Goal: Information Seeking & Learning: Learn about a topic

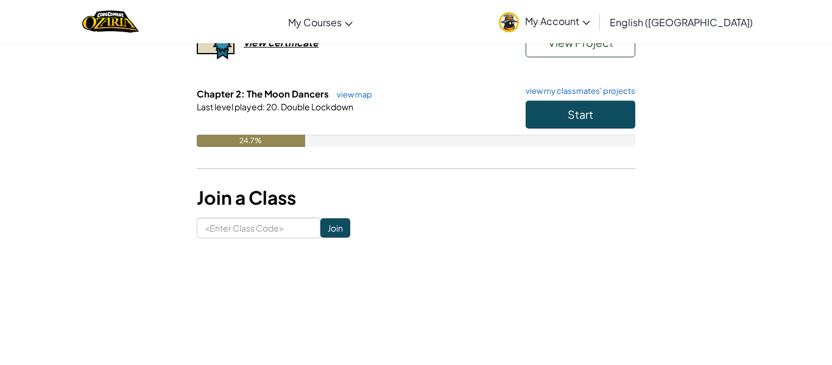
scroll to position [194, 0]
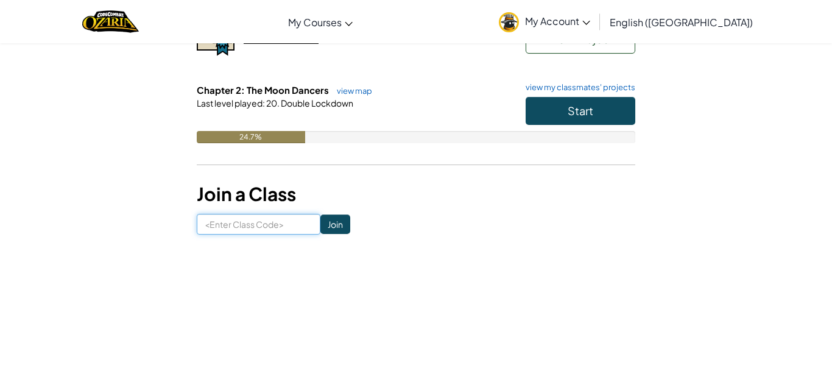
click at [242, 215] on input at bounding box center [259, 224] width 124 height 21
type input "facezoodesk"
click at [341, 222] on input "Join" at bounding box center [335, 223] width 30 height 19
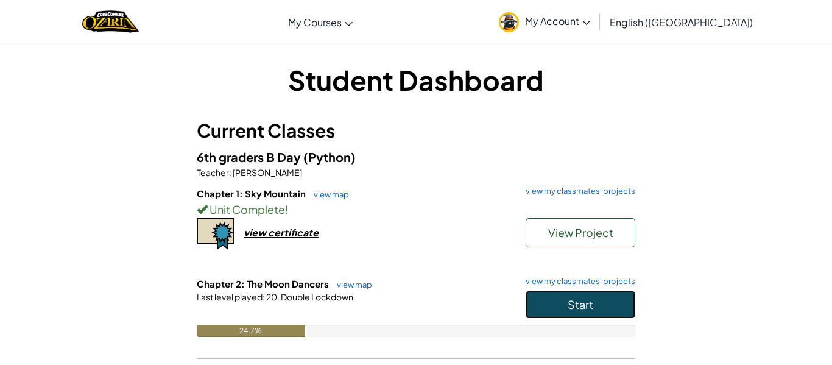
click at [591, 314] on button "Start" at bounding box center [580, 304] width 110 height 28
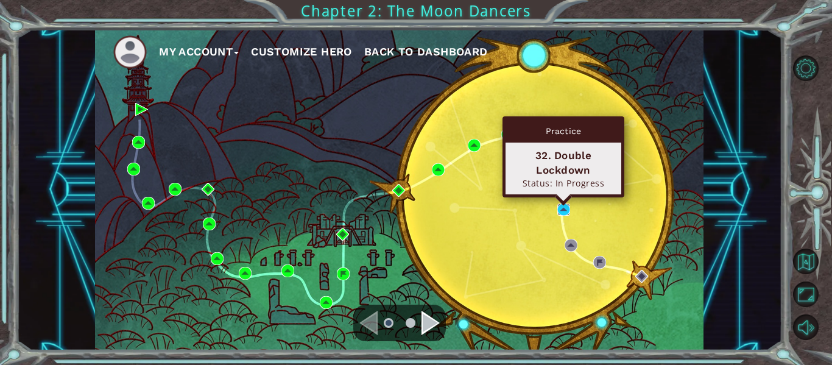
click at [563, 212] on img at bounding box center [563, 209] width 13 height 13
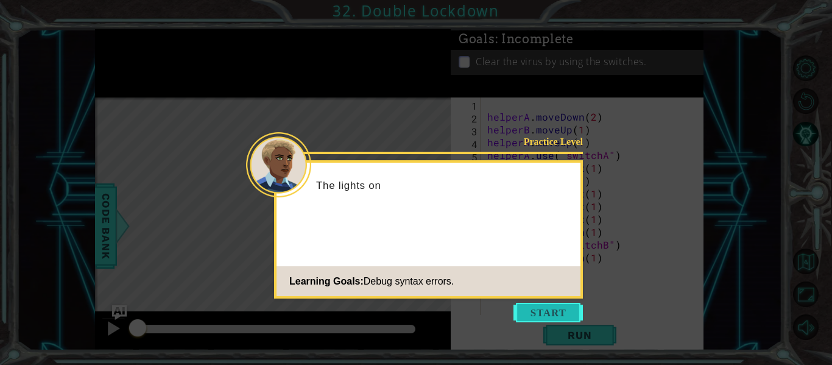
click at [554, 310] on button "Start" at bounding box center [547, 312] width 69 height 19
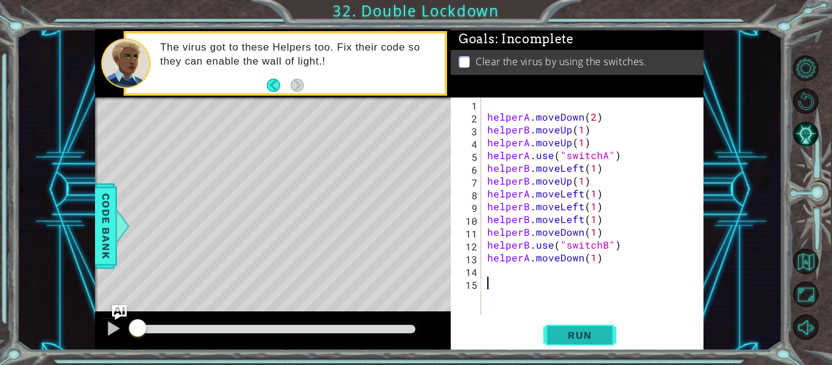
click at [563, 344] on button "Run" at bounding box center [579, 335] width 73 height 25
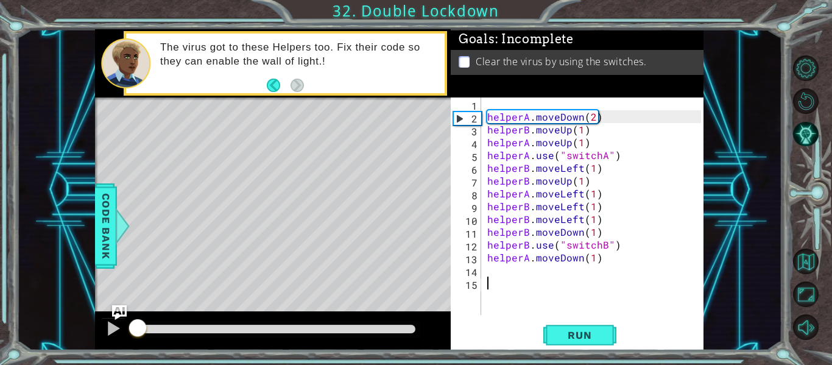
drag, startPoint x: 252, startPoint y: 329, endPoint x: 93, endPoint y: 338, distance: 159.2
click at [93, 338] on div "1 ההההההההההההההההההההההההההההההההההההההההההההההההההההההההההההההההההההההההההההה…" at bounding box center [398, 189] width 765 height 321
drag, startPoint x: 149, startPoint y: 330, endPoint x: 123, endPoint y: 333, distance: 26.4
click at [123, 333] on div at bounding box center [273, 330] width 356 height 39
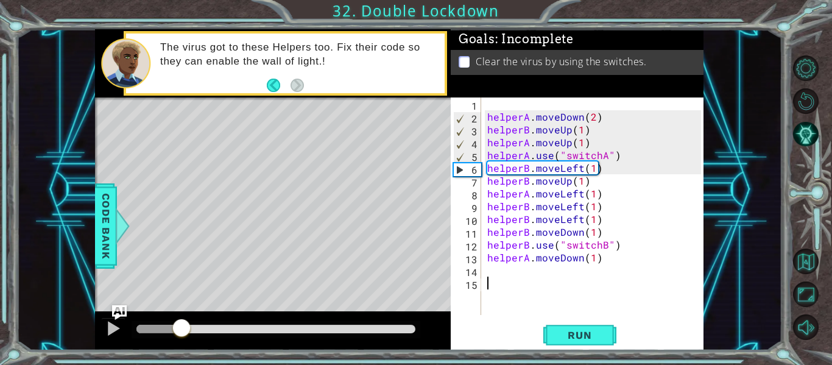
drag, startPoint x: 142, startPoint y: 329, endPoint x: 181, endPoint y: 329, distance: 39.0
click at [181, 329] on div at bounding box center [181, 329] width 22 height 22
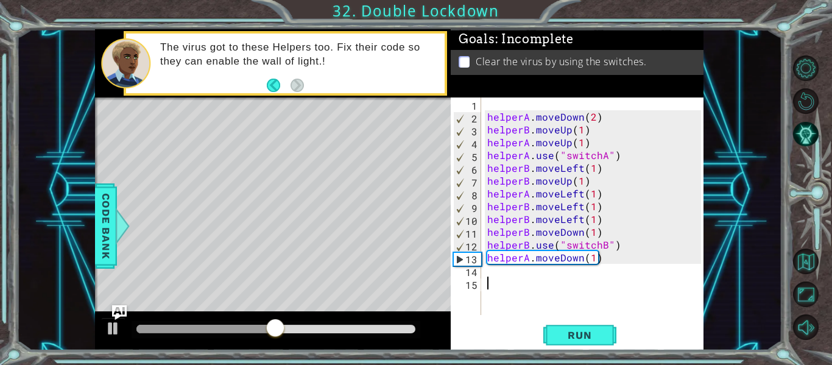
click at [421, 320] on div at bounding box center [273, 330] width 356 height 39
click at [486, 272] on div "helperA . moveDown ( 2 ) helperB . moveUp ( 1 ) helperA . moveUp ( 1 ) helperA …" at bounding box center [596, 218] width 222 height 243
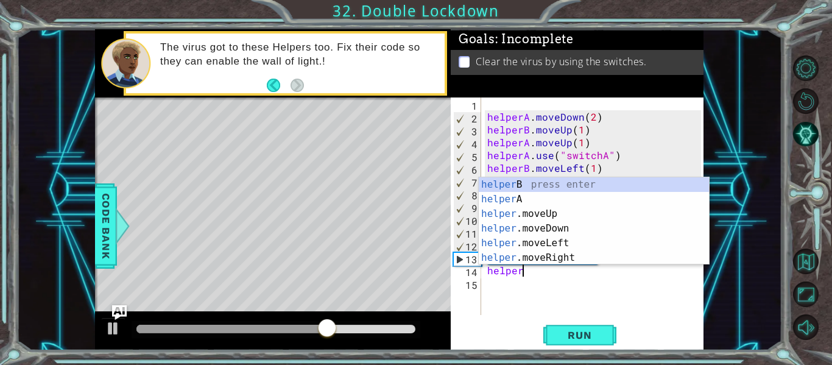
scroll to position [0, 2]
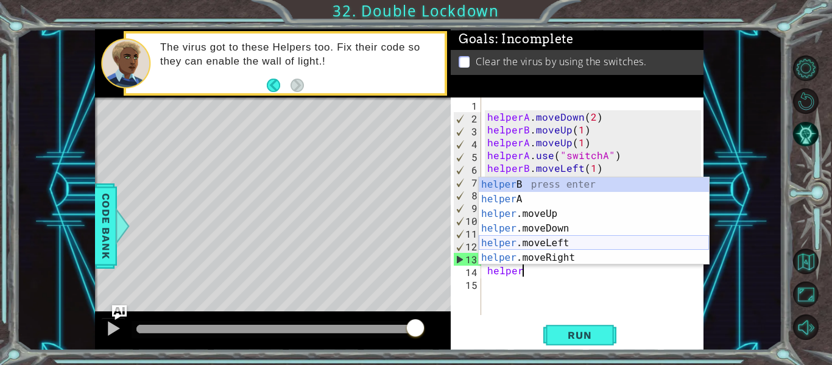
click at [503, 244] on div "helper B press enter helper A press enter helper .moveUp press enter helper .mo…" at bounding box center [593, 235] width 230 height 117
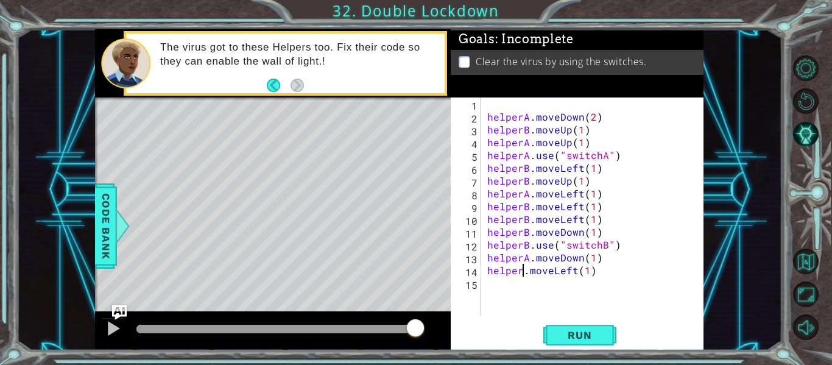
click at [520, 273] on div "helperA . moveDown ( 2 ) helperB . moveUp ( 1 ) helperA . moveUp ( 1 ) helperA …" at bounding box center [596, 218] width 222 height 243
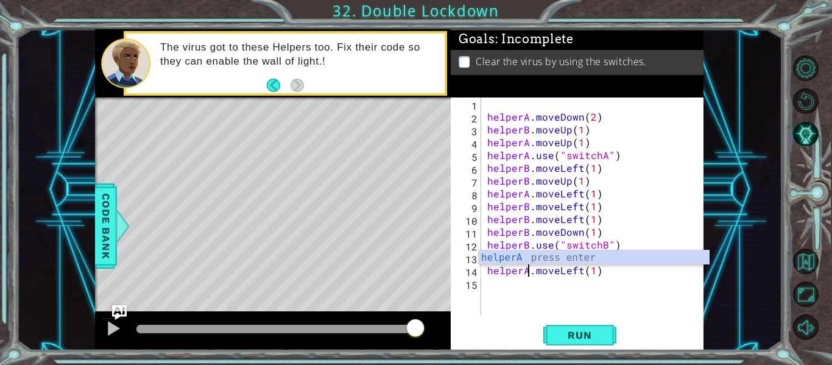
click at [592, 270] on div "helperA . moveDown ( 2 ) helperB . moveUp ( 1 ) helperA . moveUp ( 1 ) helperA …" at bounding box center [596, 218] width 222 height 243
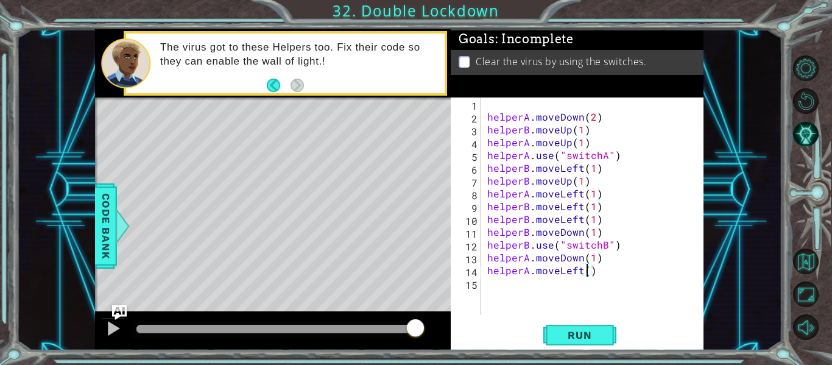
type textarea "helperA.moveLeft(2)"
click at [494, 284] on div "helperA . moveDown ( 2 ) helperB . moveUp ( 1 ) helperA . moveUp ( 1 ) helperA …" at bounding box center [596, 218] width 222 height 243
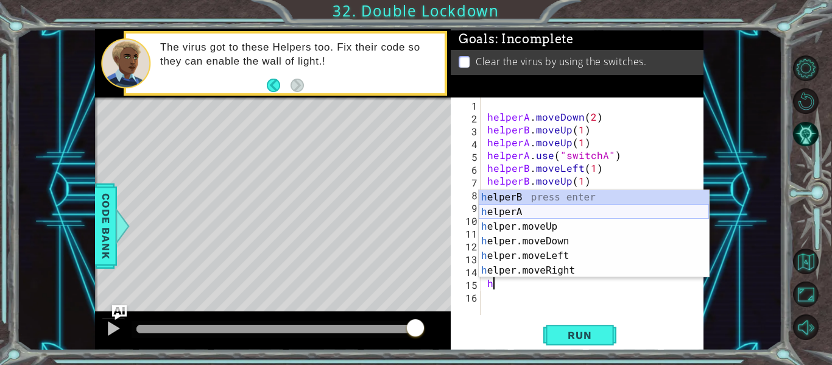
click at [505, 212] on div "h elperB press enter h elperA press enter h elper.moveUp press enter h elper.mo…" at bounding box center [593, 248] width 230 height 117
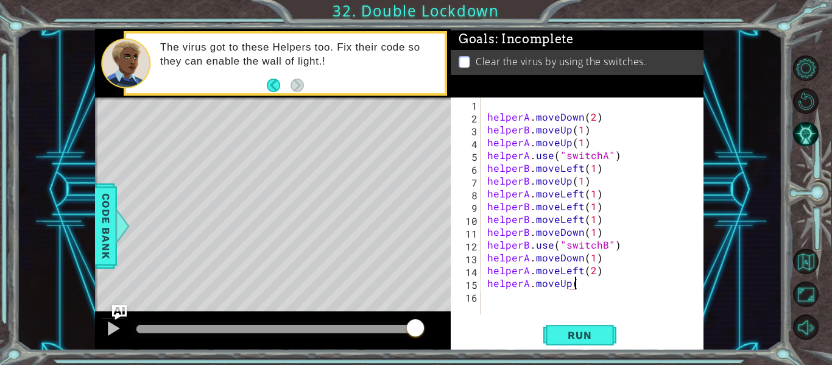
scroll to position [0, 5]
type textarea "helperA.moveUp(1)"
click at [557, 338] on span "Run" at bounding box center [579, 335] width 48 height 12
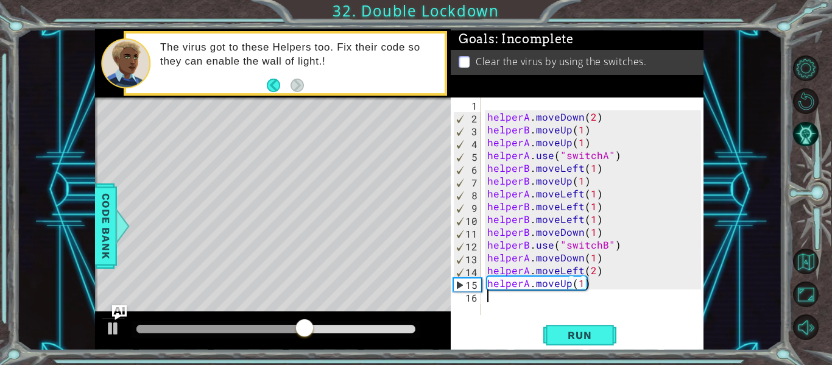
click at [497, 297] on div "helperA . moveDown ( 2 ) helperB . moveUp ( 1 ) helperA . moveUp ( 1 ) helperA …" at bounding box center [596, 218] width 222 height 243
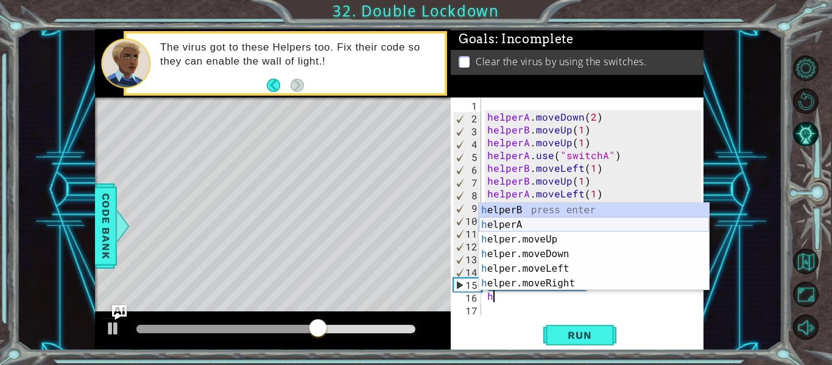
click at [537, 224] on div "h elperB press enter h elperA press enter h elper.moveUp press enter h elper.mo…" at bounding box center [593, 261] width 230 height 117
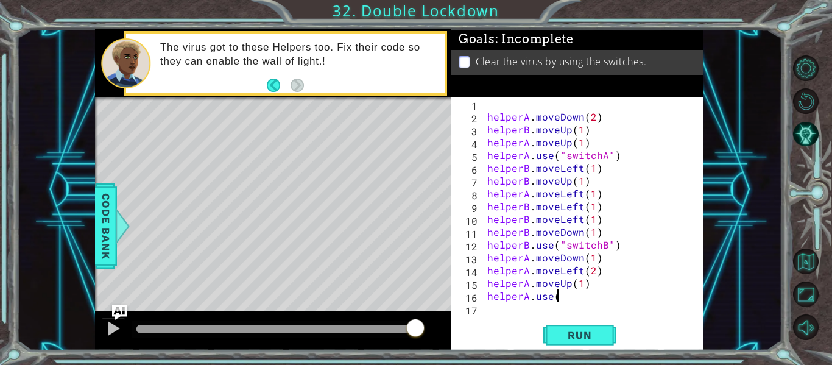
scroll to position [0, 4]
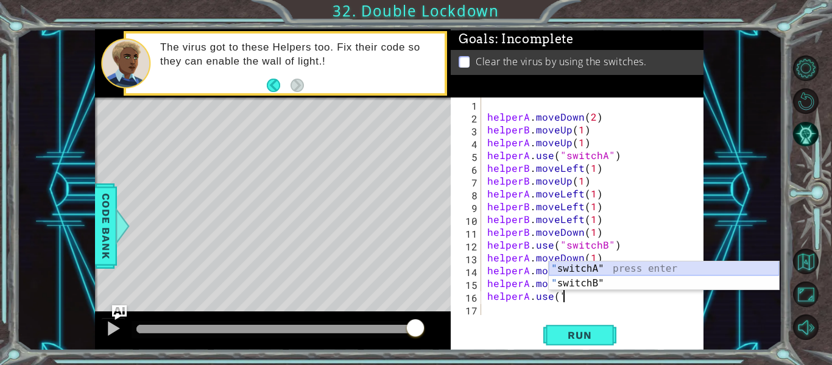
click at [575, 270] on div "" switchA" press enter " switchB" press enter" at bounding box center [664, 290] width 230 height 58
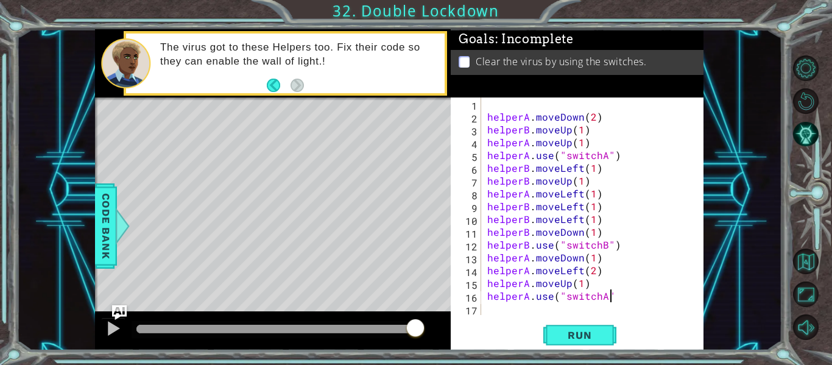
scroll to position [0, 7]
type textarea "helperA.use("switchA")"
click at [570, 341] on button "Run" at bounding box center [579, 335] width 73 height 25
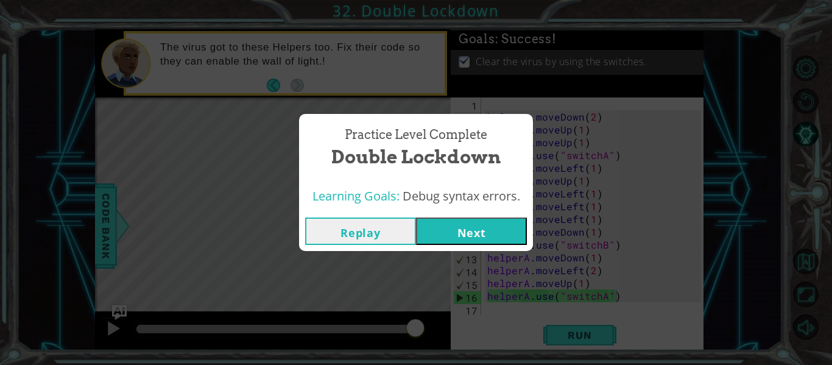
click at [499, 241] on button "Next" at bounding box center [471, 230] width 111 height 27
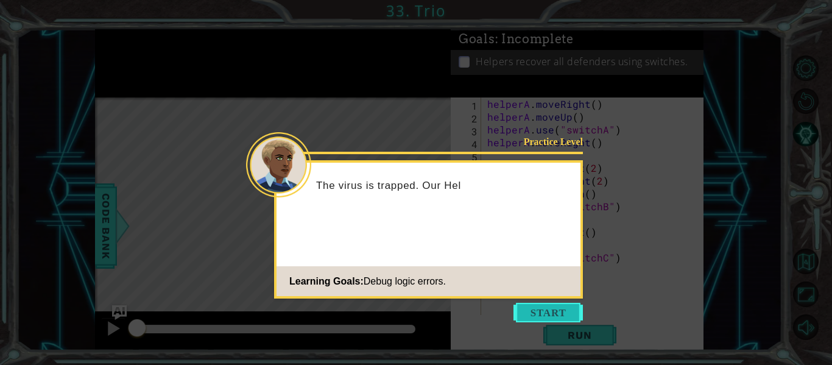
click at [542, 314] on button "Start" at bounding box center [547, 312] width 69 height 19
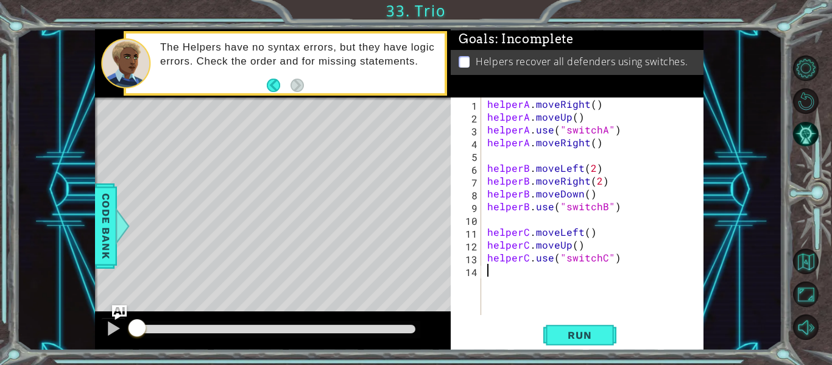
click at [517, 218] on div "helperA . moveRight ( ) helperA . moveUp ( ) helperA . use ( "switchA" ) helper…" at bounding box center [596, 218] width 222 height 243
type textarea "helperB.use("switchB")"
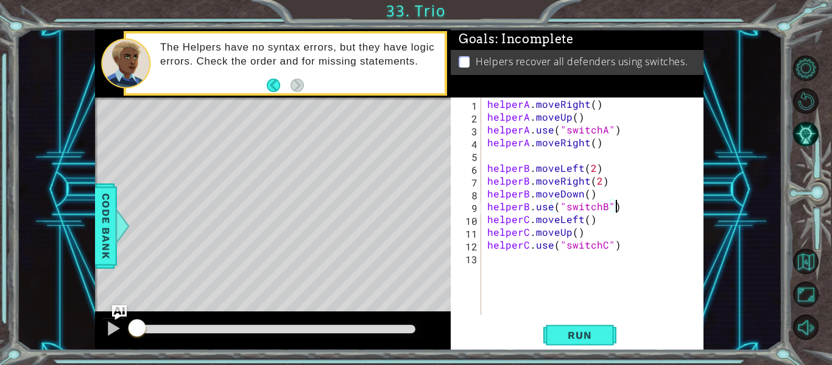
click at [494, 161] on div "helperA . moveRight ( ) helperA . moveUp ( ) helperA . use ( "switchA" ) helper…" at bounding box center [596, 218] width 222 height 243
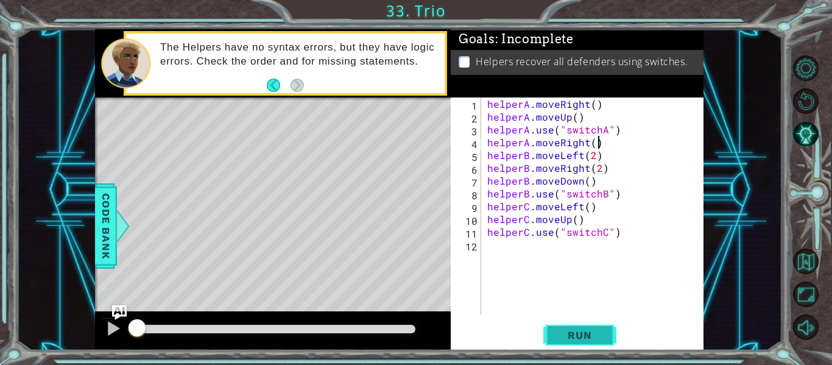
click at [597, 343] on button "Run" at bounding box center [579, 335] width 73 height 25
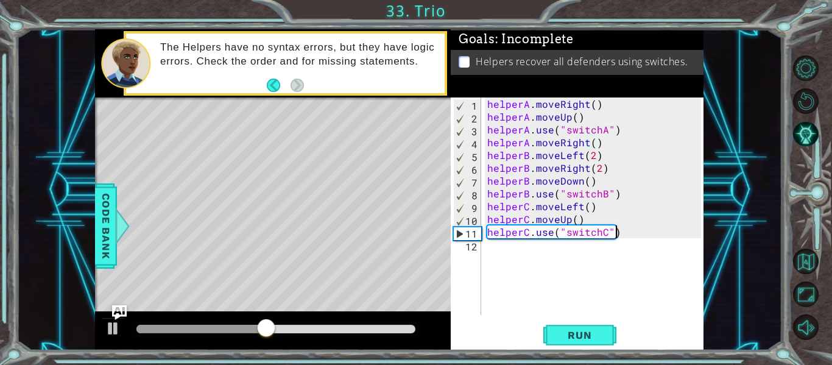
click at [621, 235] on div "helperA . moveRight ( ) helperA . moveUp ( ) helperA . use ( "switchA" ) helper…" at bounding box center [596, 218] width 222 height 243
type textarea "helperC.use("switchC")"
click at [631, 233] on div "helperA . moveRight ( ) helperA . moveUp ( ) helperA . use ( "switchA" ) helper…" at bounding box center [596, 218] width 222 height 243
type textarea "helperC.use("switchC")"
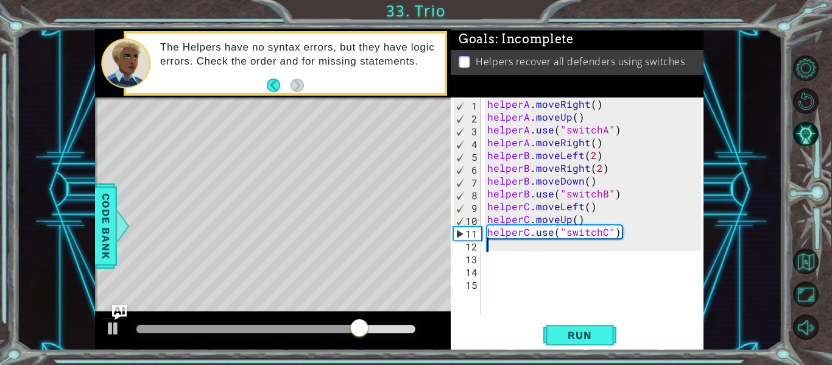
scroll to position [0, 0]
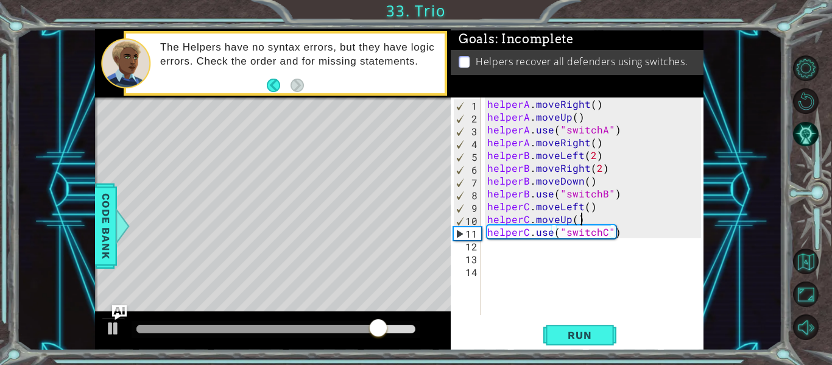
click at [587, 221] on div "helperA . moveRight ( ) helperA . moveUp ( ) helperA . use ( "switchA" ) helper…" at bounding box center [596, 218] width 222 height 243
type textarea "helperC.moveUp()"
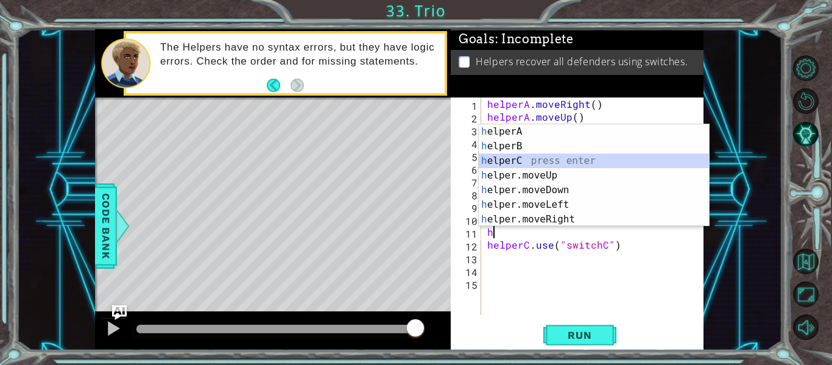
click at [527, 158] on div "h elperA press enter h elperB press enter h elperC press enter h elper.moveUp p…" at bounding box center [593, 189] width 230 height 131
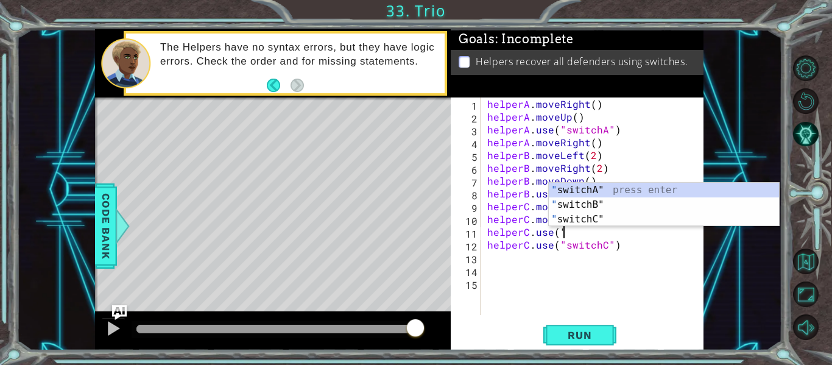
scroll to position [0, 4]
click at [581, 223] on div "" switchA" press enter " switchB" press enter " switchC" press enter" at bounding box center [664, 219] width 230 height 73
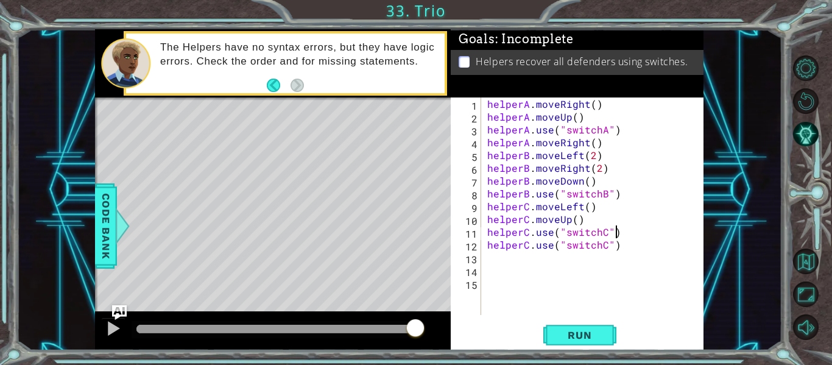
scroll to position [0, 7]
click at [575, 331] on span "Run" at bounding box center [579, 335] width 48 height 12
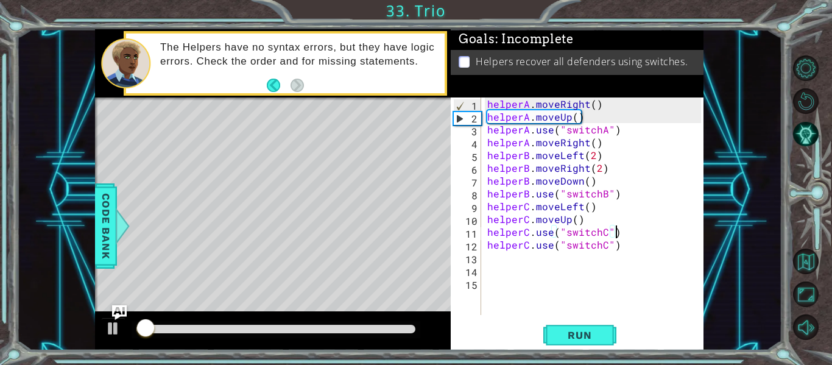
click at [379, 324] on div at bounding box center [275, 328] width 279 height 9
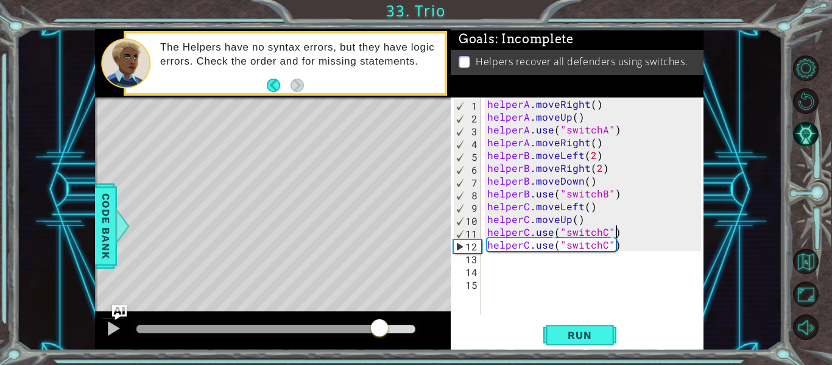
click at [356, 330] on div at bounding box center [257, 328] width 243 height 9
click at [579, 342] on button "Run" at bounding box center [579, 335] width 73 height 25
type textarea "helperC.moveRight(1)"
click at [577, 335] on span "Run" at bounding box center [579, 335] width 48 height 12
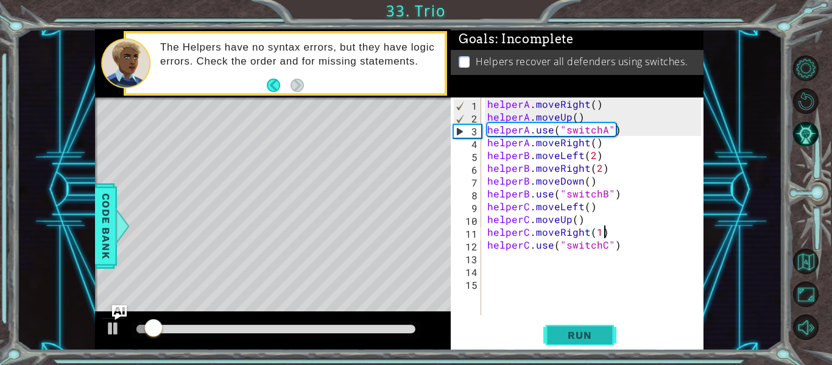
click at [577, 335] on span "Run" at bounding box center [579, 335] width 48 height 12
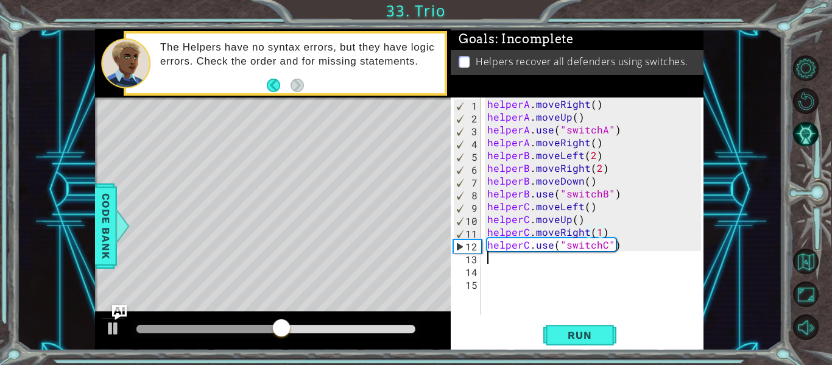
click at [492, 264] on div "helperA . moveRight ( ) helperA . moveUp ( ) helperA . use ( "switchA" ) helper…" at bounding box center [596, 218] width 222 height 243
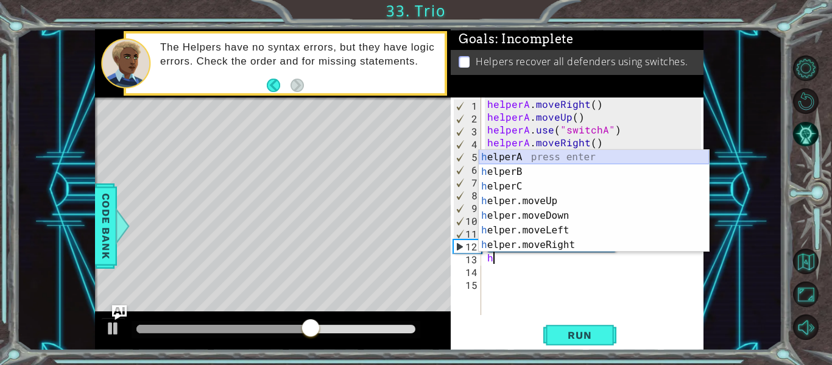
click at [505, 160] on div "h elperA press enter h elperB press enter h elperC press enter h elper.moveUp p…" at bounding box center [593, 215] width 230 height 131
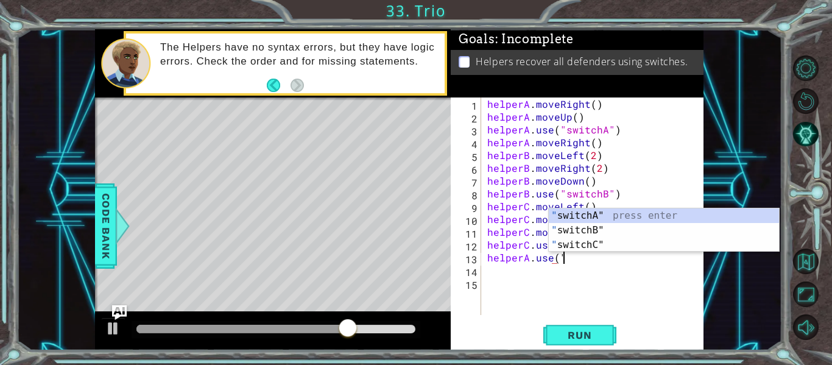
scroll to position [0, 4]
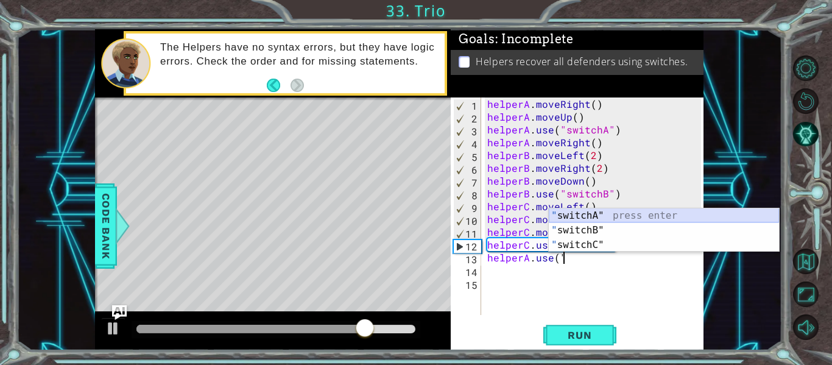
click at [581, 216] on div "" switchA" press enter " switchB" press enter " switchC" press enter" at bounding box center [664, 244] width 230 height 73
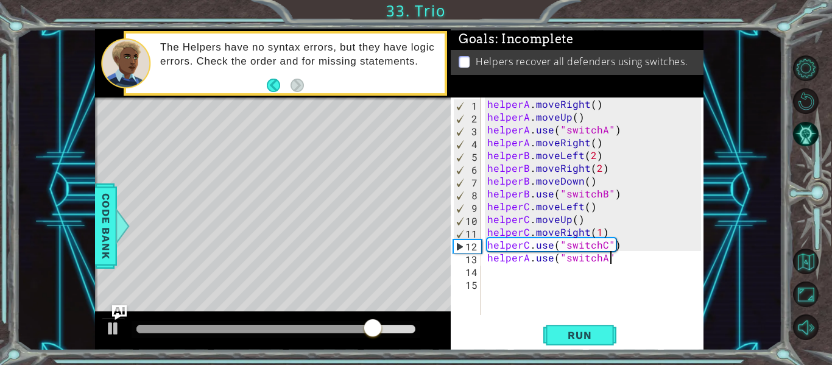
scroll to position [0, 7]
type textarea "helperA.use("switchA")"
click at [574, 333] on span "Run" at bounding box center [579, 335] width 48 height 12
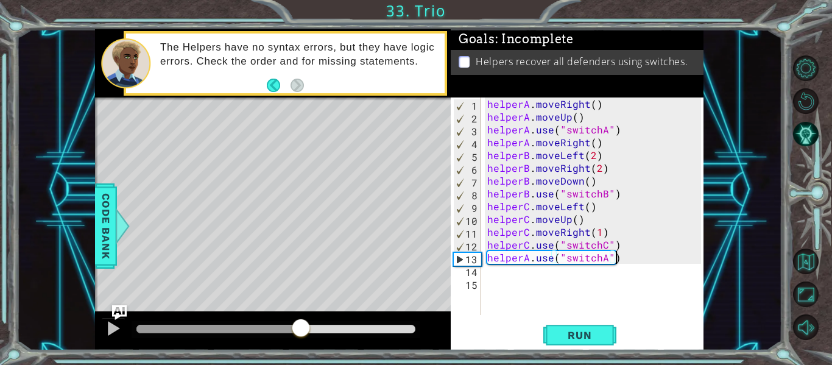
drag, startPoint x: 153, startPoint y: 326, endPoint x: 300, endPoint y: 315, distance: 147.7
click at [300, 315] on div at bounding box center [273, 330] width 356 height 39
click at [496, 275] on div "helperA . moveRight ( ) helperA . moveUp ( ) helperA . use ( "switchA" ) helper…" at bounding box center [596, 218] width 222 height 243
click at [111, 322] on div at bounding box center [113, 328] width 16 height 16
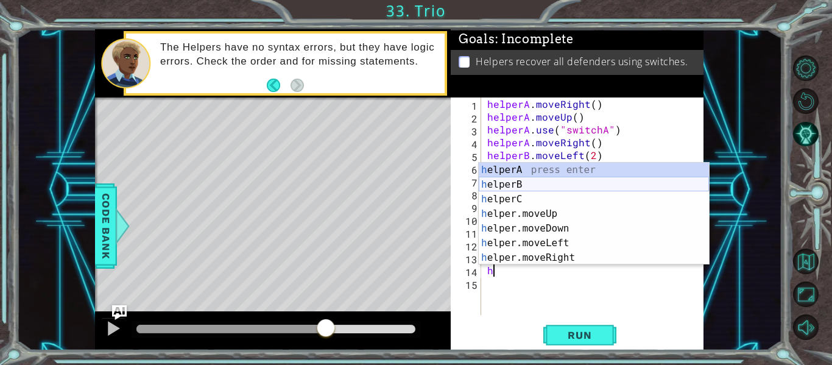
click at [539, 186] on div "h elperA press enter h elperB press enter h elperC press enter h elper.moveUp p…" at bounding box center [593, 228] width 230 height 131
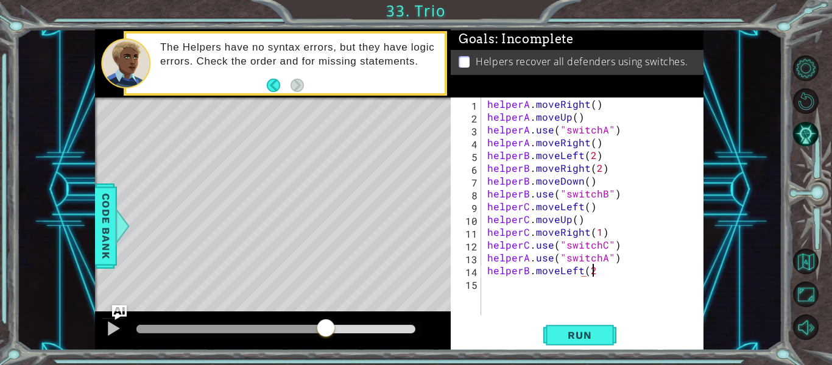
scroll to position [0, 6]
type textarea "helperB.moveLeft(2)"
click at [567, 334] on span "Run" at bounding box center [579, 335] width 48 height 12
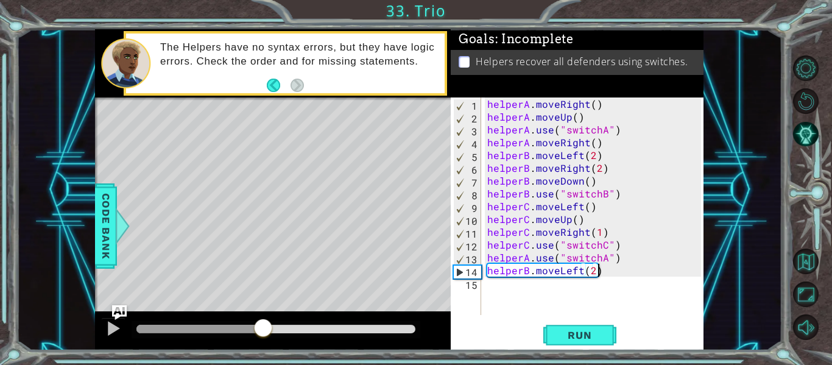
drag, startPoint x: 153, startPoint y: 331, endPoint x: 263, endPoint y: 334, distance: 109.6
click at [263, 334] on div at bounding box center [263, 329] width 22 height 22
click at [112, 329] on div at bounding box center [113, 328] width 16 height 16
click at [505, 290] on div "helperA . moveRight ( ) helperA . moveUp ( ) helperA . use ( "switchA" ) helper…" at bounding box center [596, 218] width 222 height 243
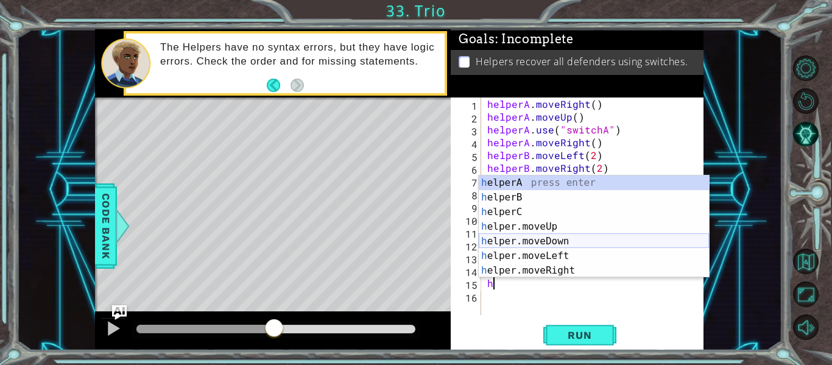
click at [530, 241] on div "h elperA press enter h elperB press enter h elperC press enter h elper.moveUp p…" at bounding box center [593, 240] width 230 height 131
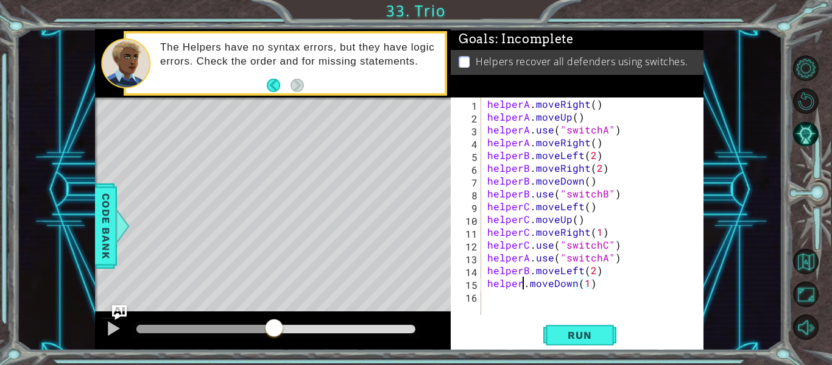
click at [522, 286] on div "helperA . moveRight ( ) helperA . moveUp ( ) helperA . use ( "switchA" ) helper…" at bounding box center [596, 218] width 222 height 243
type textarea "helperB.moveDown(1)"
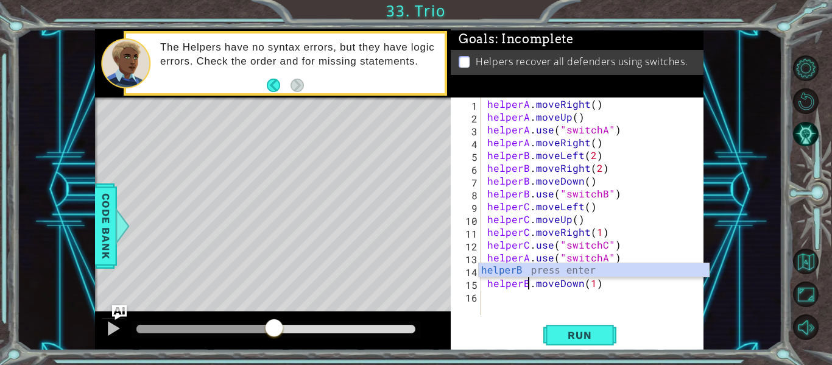
scroll to position [0, 3]
click at [594, 283] on div "helperA . moveRight ( ) helperA . moveUp ( ) helperA . use ( "switchA" ) helper…" at bounding box center [596, 218] width 222 height 243
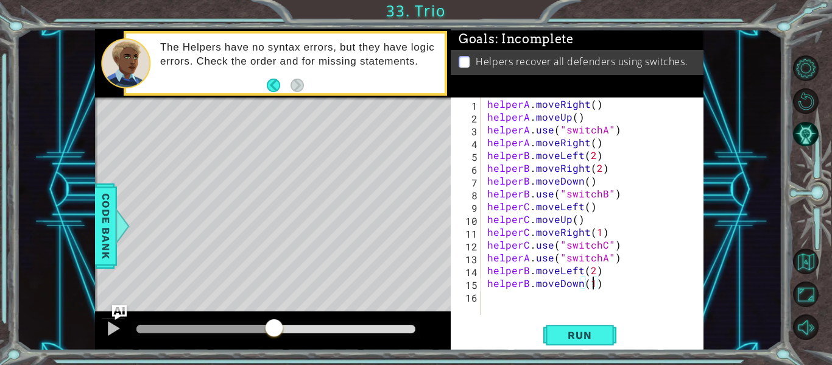
click at [497, 296] on div "helperA . moveRight ( ) helperA . moveUp ( ) helperA . use ( "switchA" ) helper…" at bounding box center [596, 218] width 222 height 243
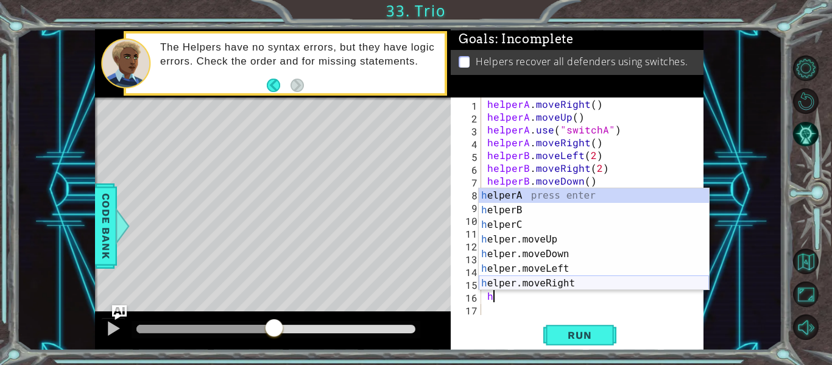
click at [519, 282] on div "h elperA press enter h elperB press enter h elperC press enter h elper.moveUp p…" at bounding box center [593, 253] width 230 height 131
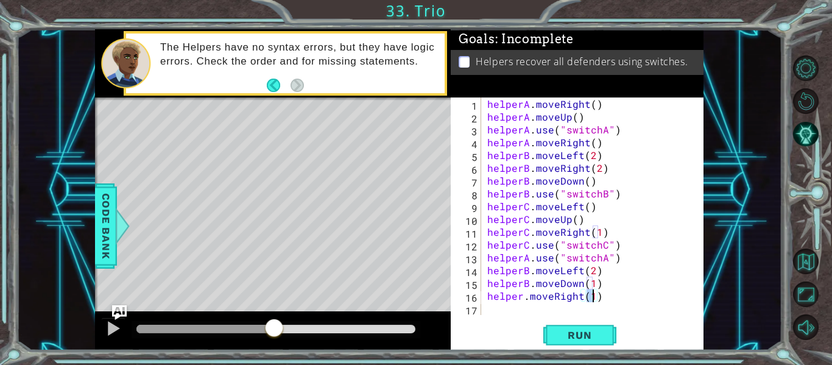
click at [521, 299] on div "helperA . moveRight ( ) helperA . moveUp ( ) helperA . use ( "switchA" ) helper…" at bounding box center [596, 218] width 222 height 243
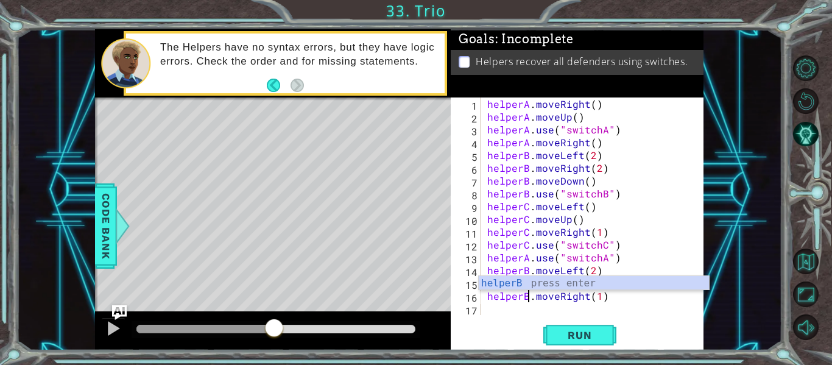
click at [596, 296] on div "helperA . moveRight ( ) helperA . moveUp ( ) helperA . use ( "switchA" ) helper…" at bounding box center [596, 218] width 222 height 243
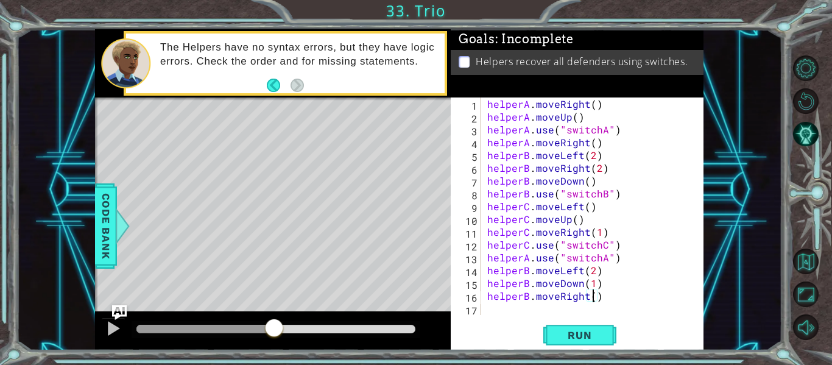
type textarea "helperB.moveRight(2)"
click at [489, 311] on div "helperA . moveRight ( ) helperA . moveUp ( ) helperA . use ( "switchA" ) helper…" at bounding box center [596, 218] width 222 height 243
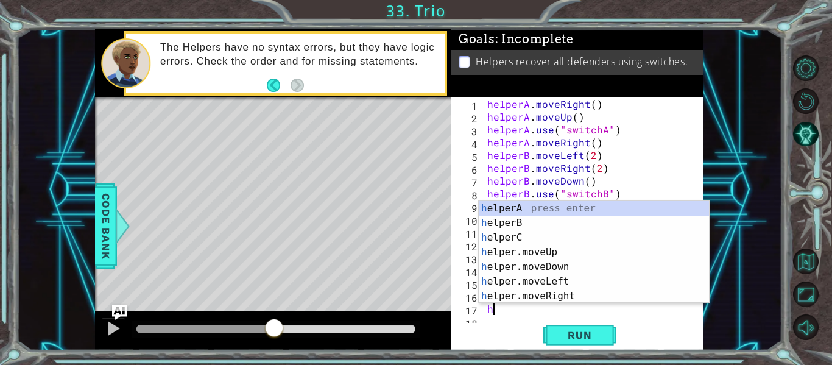
scroll to position [13, 0]
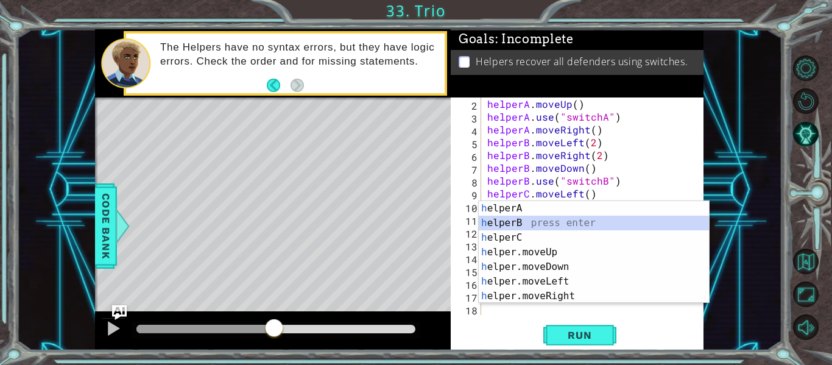
click at [509, 225] on div "h elperA press enter h elperB press enter h elperC press enter h elper.moveUp p…" at bounding box center [593, 266] width 230 height 131
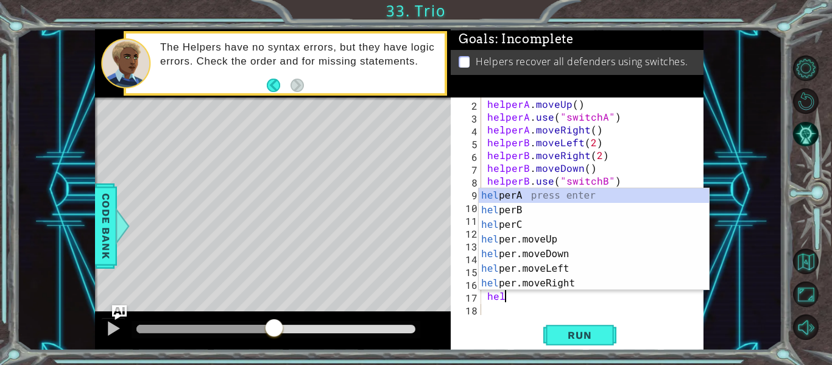
type textarea "h"
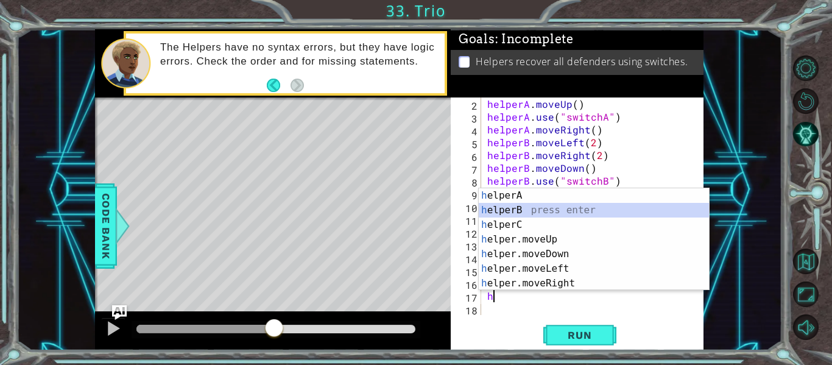
click at [523, 212] on div "h elperA press enter h elperB press enter h elperC press enter h elper.moveUp p…" at bounding box center [593, 253] width 230 height 131
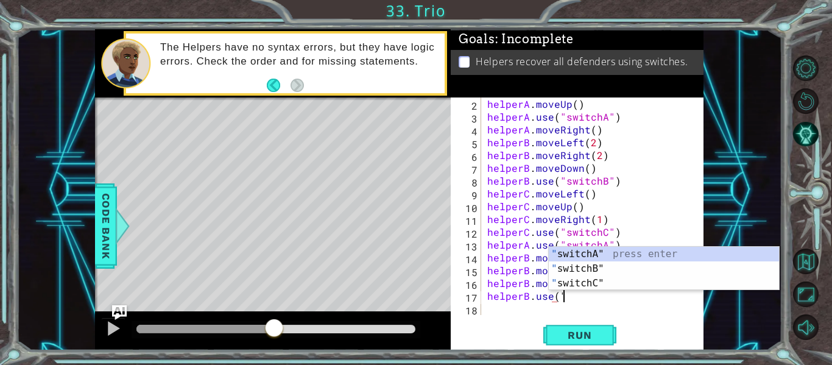
scroll to position [0, 4]
click at [599, 271] on div ""s witchA" press enter "s witchB" press enter "s witchC" press enter" at bounding box center [664, 283] width 230 height 73
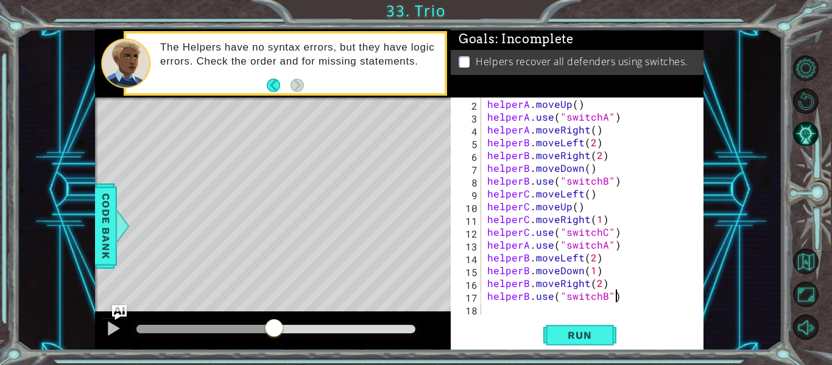
scroll to position [0, 7]
type textarea "helperB.use("switchB")"
click at [600, 329] on span "Run" at bounding box center [579, 335] width 48 height 12
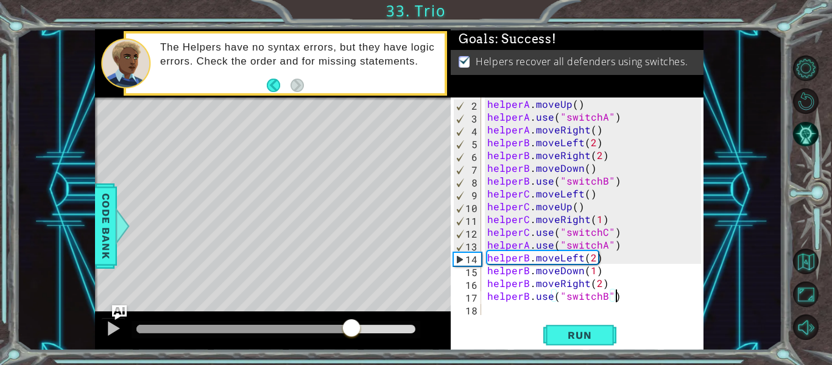
drag, startPoint x: 168, startPoint y: 335, endPoint x: 351, endPoint y: 338, distance: 183.3
click at [351, 338] on div at bounding box center [351, 329] width 22 height 22
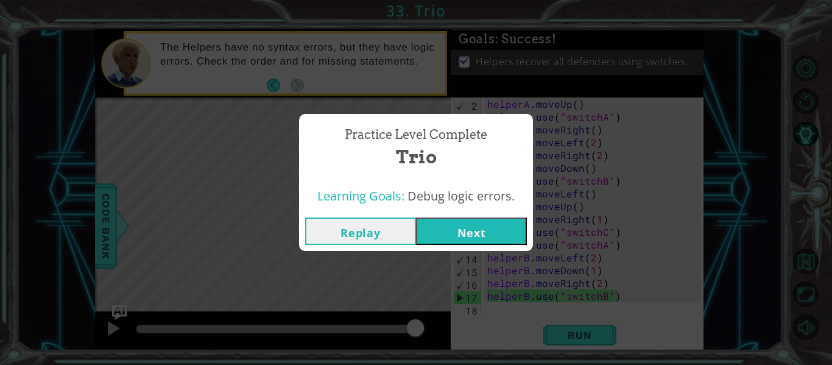
click at [449, 232] on button "Next" at bounding box center [471, 230] width 111 height 27
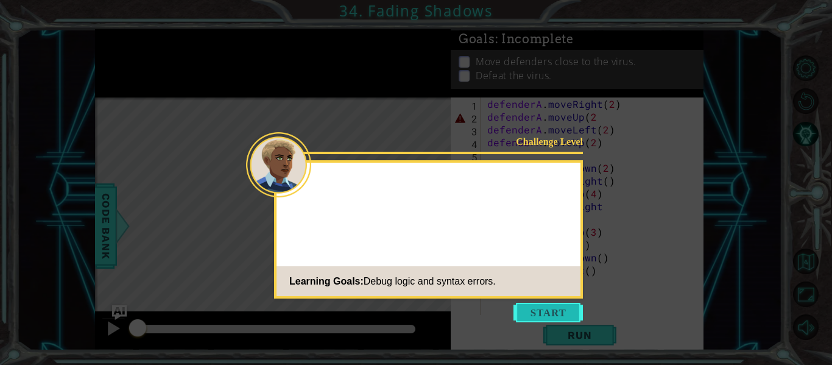
click at [547, 316] on button "Start" at bounding box center [547, 312] width 69 height 19
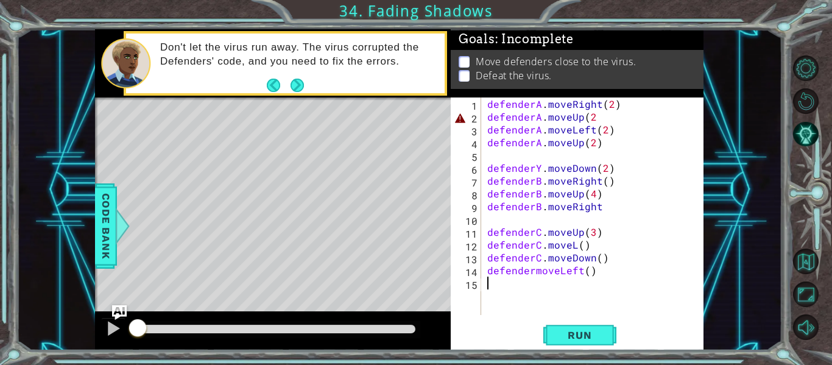
click at [510, 222] on div "defenderA . moveRight ( 2 ) defenderA . moveUp ( 2 defenderA . moveLeft ( 2 ) d…" at bounding box center [596, 218] width 222 height 243
type textarea "defenderB.moveRight"
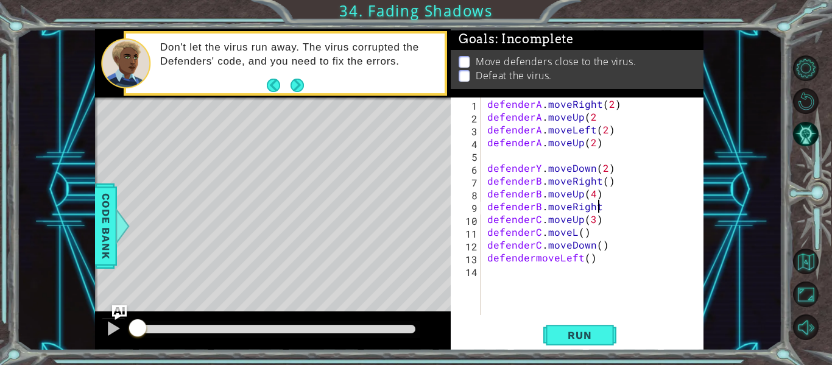
click at [521, 155] on div "defenderA . moveRight ( 2 ) defenderA . moveUp ( 2 defenderA . moveLeft ( 2 ) d…" at bounding box center [596, 218] width 222 height 243
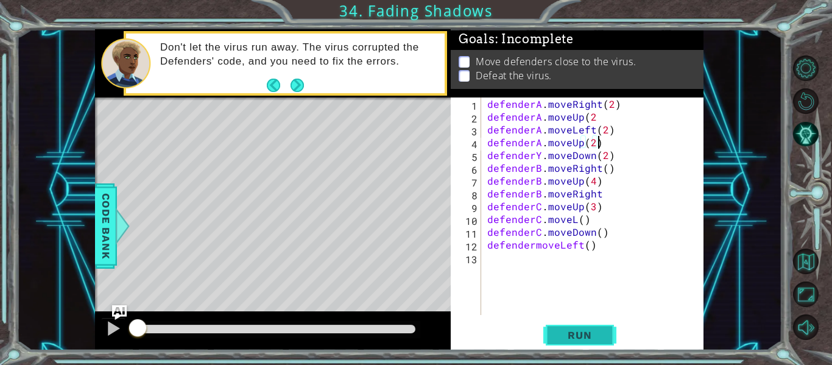
click at [580, 335] on span "Run" at bounding box center [579, 335] width 48 height 12
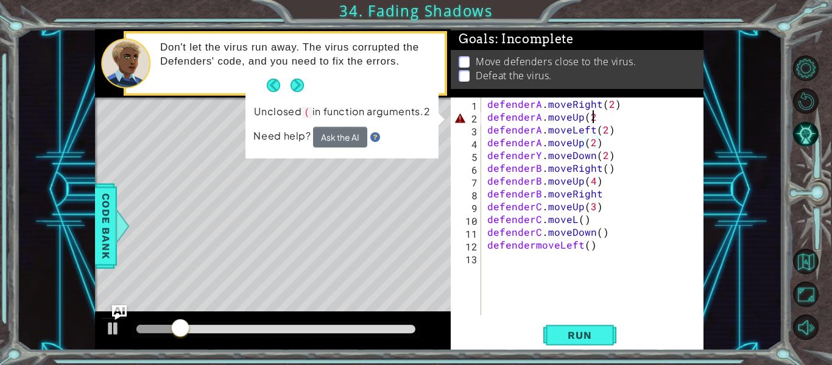
click at [596, 119] on div "defenderA . moveRight ( 2 ) defenderA . moveUp ( 2 defenderA . moveLeft ( 2 ) d…" at bounding box center [596, 218] width 222 height 243
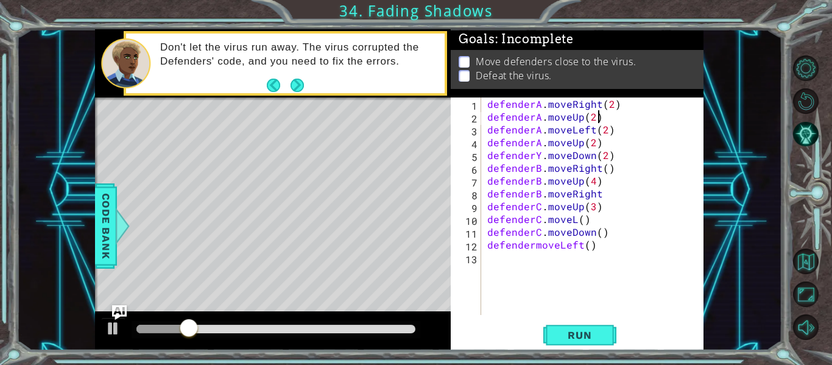
scroll to position [0, 6]
click at [581, 326] on button "Run" at bounding box center [579, 335] width 73 height 25
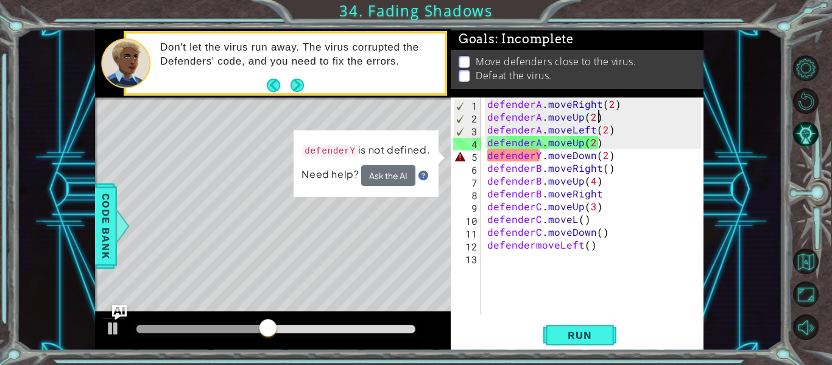
click at [541, 156] on div "defenderA . moveRight ( 2 ) defenderA . moveUp ( 2 ) defenderA . moveLeft ( 2 )…" at bounding box center [596, 218] width 222 height 243
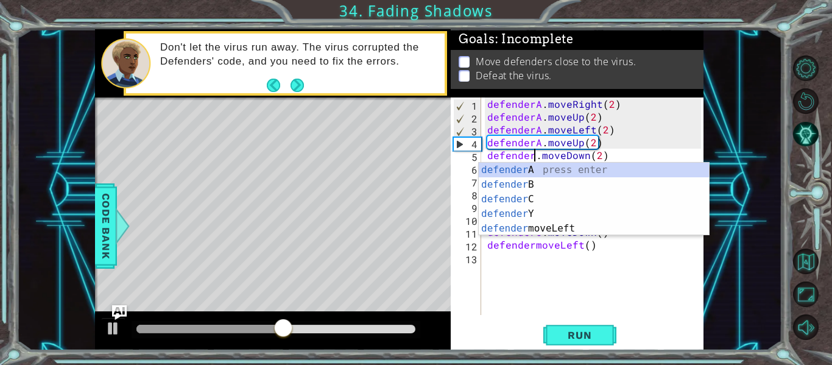
scroll to position [0, 4]
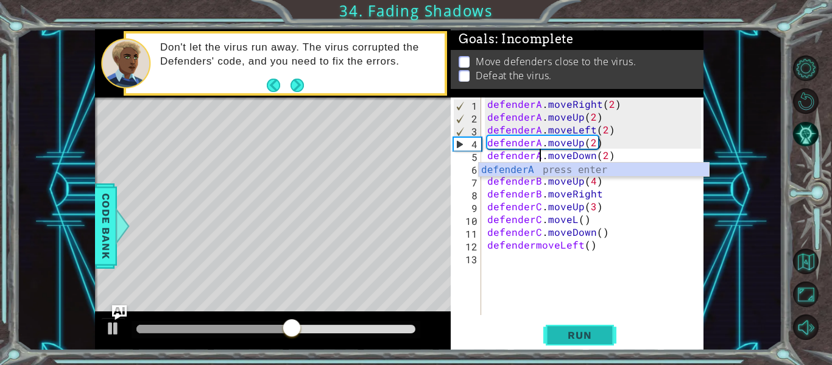
click at [592, 329] on span "Run" at bounding box center [579, 335] width 48 height 12
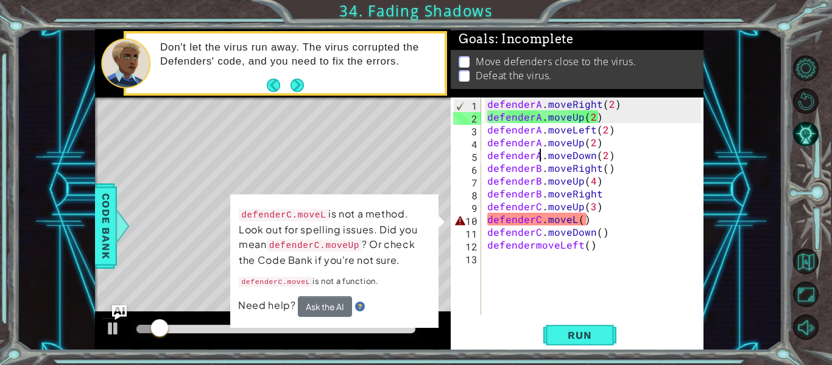
click at [541, 220] on div "defenderA . moveRight ( 2 ) defenderA . moveUp ( 2 ) defenderA . moveLeft ( 2 )…" at bounding box center [596, 218] width 222 height 243
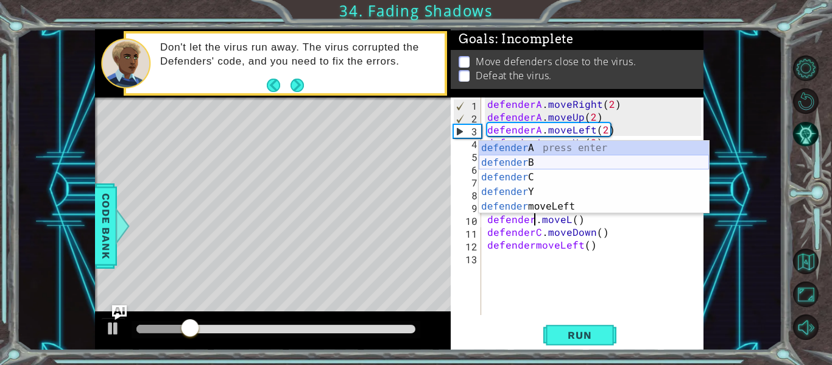
click at [533, 166] on div "defender A press enter defender B press enter defender C press enter defender Y…" at bounding box center [593, 192] width 230 height 102
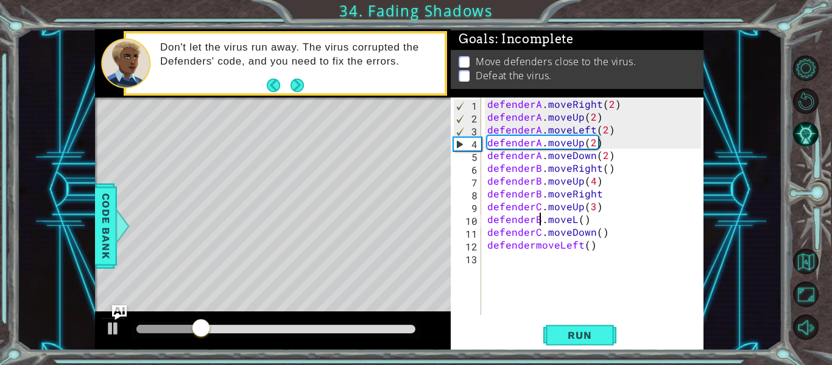
click at [541, 208] on div "defenderA . moveRight ( 2 ) defenderA . moveUp ( 2 ) defenderA . moveLeft ( 2 )…" at bounding box center [596, 218] width 222 height 243
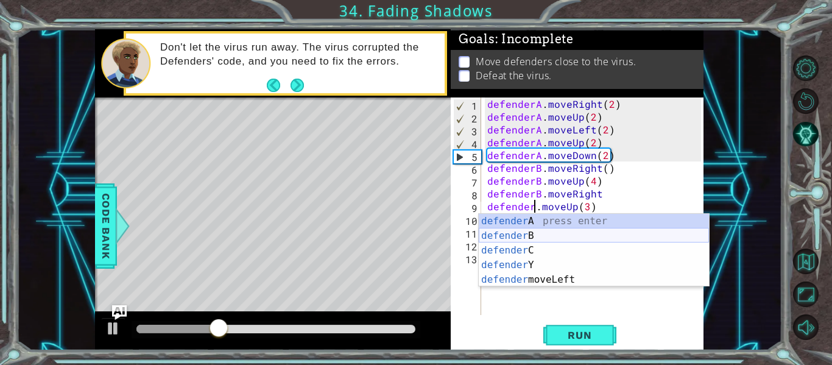
click at [546, 234] on div "defender A press enter defender B press enter defender C press enter defender Y…" at bounding box center [593, 265] width 230 height 102
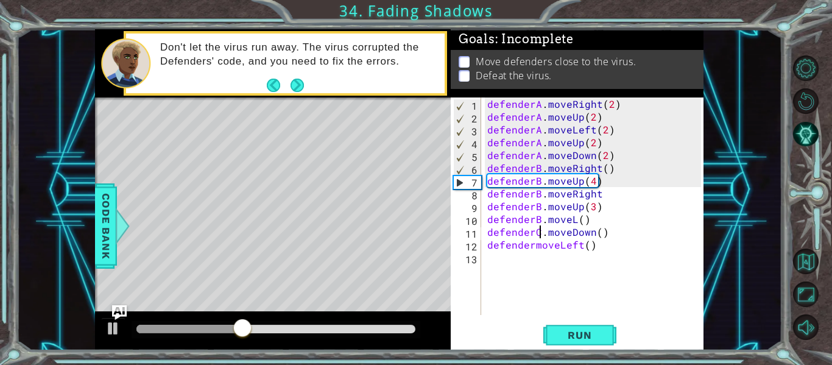
click at [542, 233] on div "defenderA . moveRight ( 2 ) defenderA . moveUp ( 2 ) defenderA . moveLeft ( 2 )…" at bounding box center [596, 218] width 222 height 243
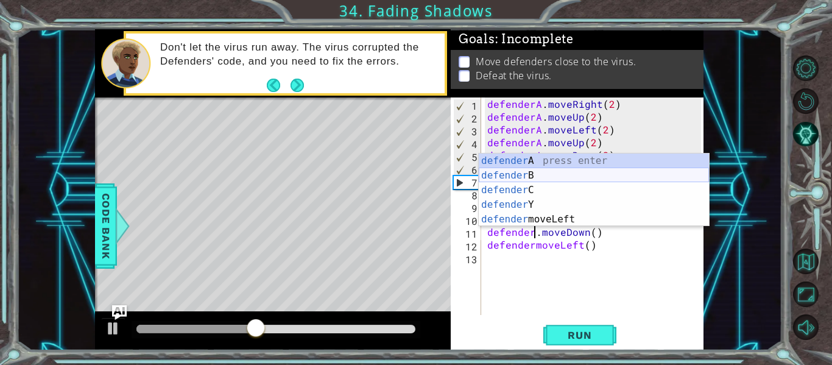
click at [531, 170] on div "defender A press enter defender B press enter defender C press enter defender Y…" at bounding box center [593, 204] width 230 height 102
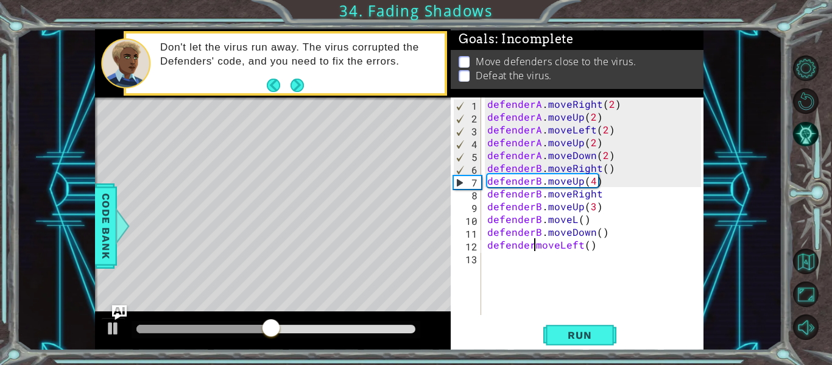
click at [534, 245] on div "defenderA . moveRight ( 2 ) defenderA . moveUp ( 2 ) defenderA . moveLeft ( 2 )…" at bounding box center [596, 218] width 222 height 243
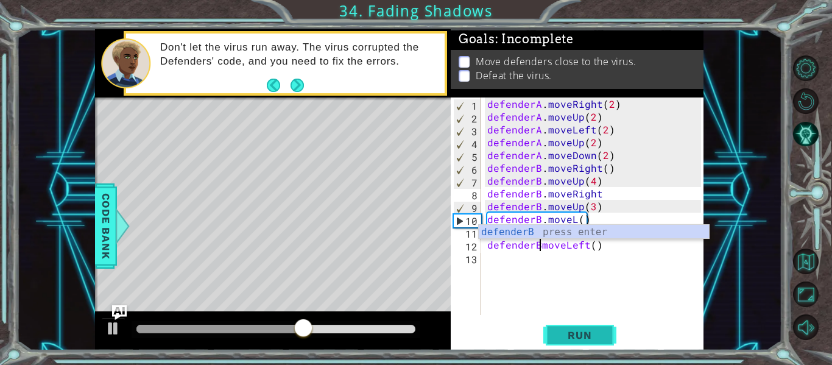
click at [598, 337] on span "Run" at bounding box center [579, 335] width 48 height 12
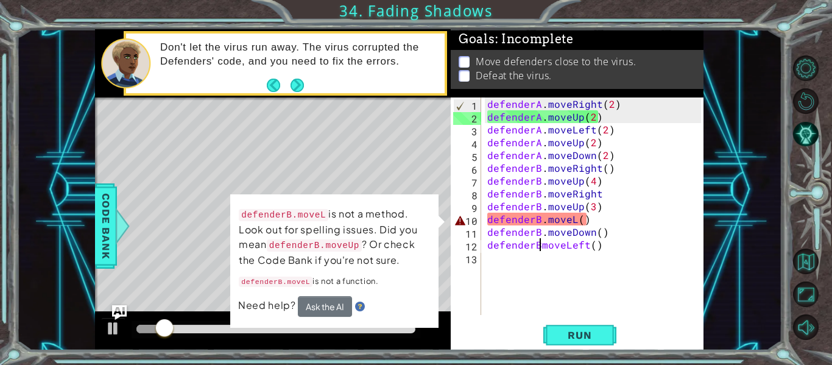
click at [579, 221] on div "defenderA . moveRight ( 2 ) defenderA . moveUp ( 2 ) defenderA . moveLeft ( 2 )…" at bounding box center [596, 218] width 222 height 243
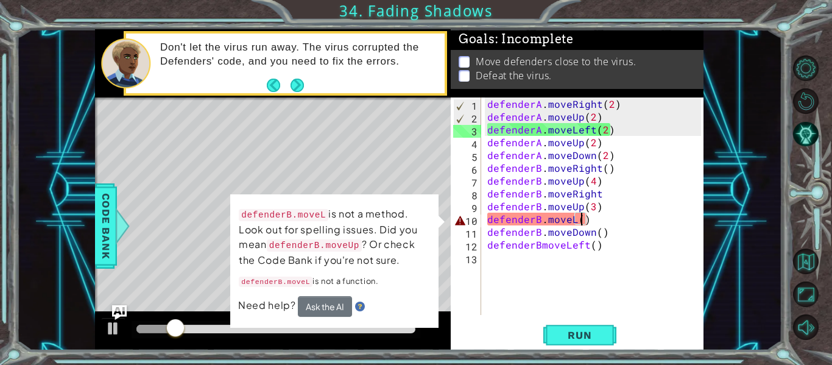
scroll to position [0, 6]
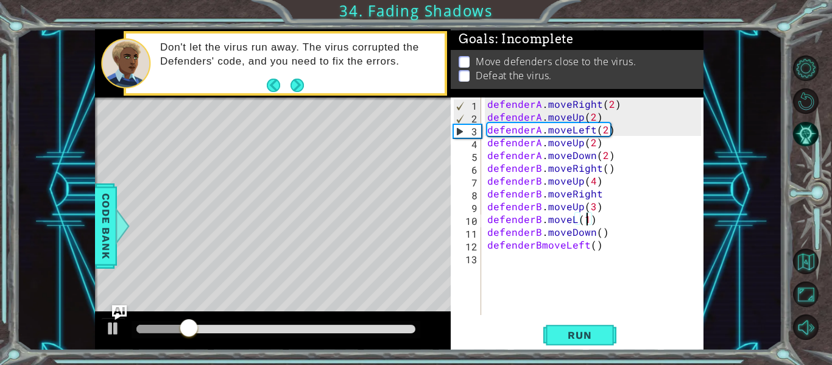
click at [599, 231] on div "defenderA . moveRight ( 2 ) defenderA . moveUp ( 2 ) defenderA . moveLeft ( 2 )…" at bounding box center [596, 218] width 222 height 243
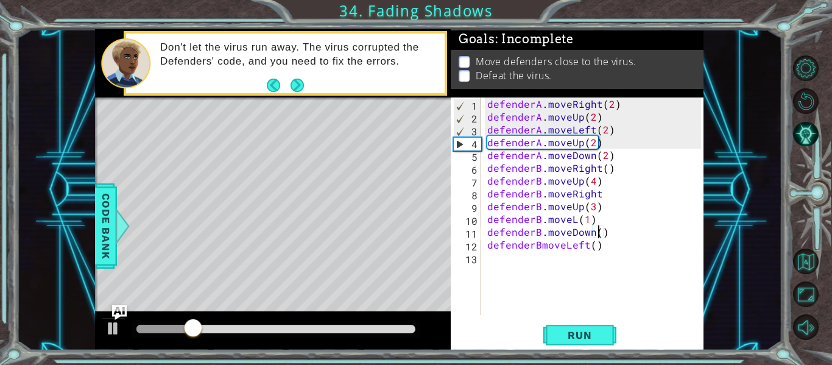
scroll to position [0, 7]
click at [591, 247] on div "defenderA . moveRight ( 2 ) defenderA . moveUp ( 2 ) defenderA . moveLeft ( 2 )…" at bounding box center [596, 218] width 222 height 243
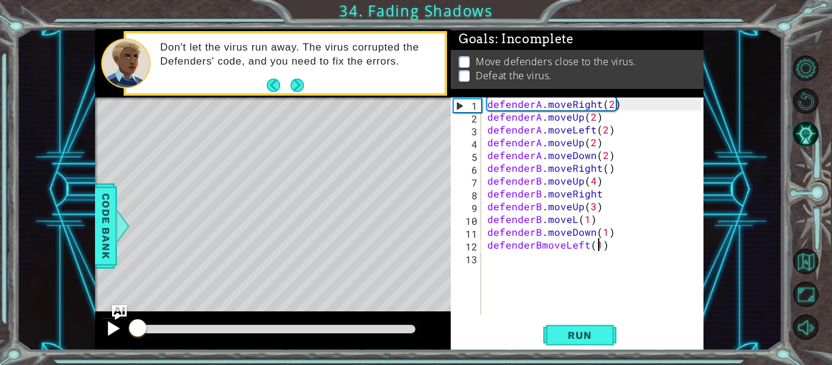
drag, startPoint x: 394, startPoint y: 331, endPoint x: 122, endPoint y: 331, distance: 271.5
click at [122, 331] on div at bounding box center [273, 330] width 356 height 39
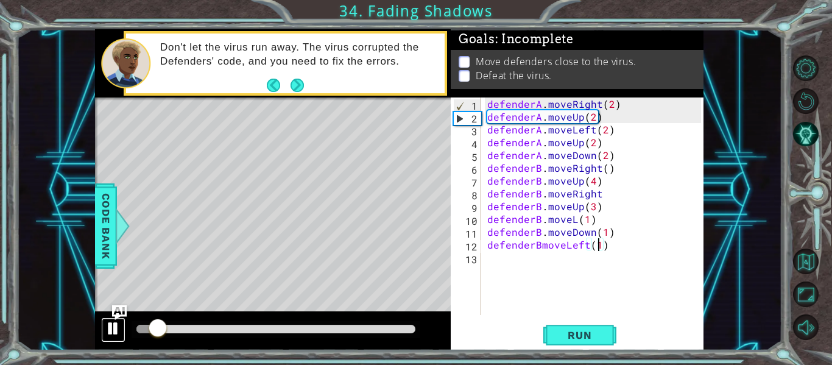
click at [108, 326] on div at bounding box center [113, 328] width 16 height 16
drag, startPoint x: 158, startPoint y: 323, endPoint x: 93, endPoint y: 342, distance: 67.1
click at [93, 342] on div "1 ההההההההההההההההההההההההההההההההההההההההההההההההההההההההההההההההההההההההההההה…" at bounding box center [398, 189] width 765 height 321
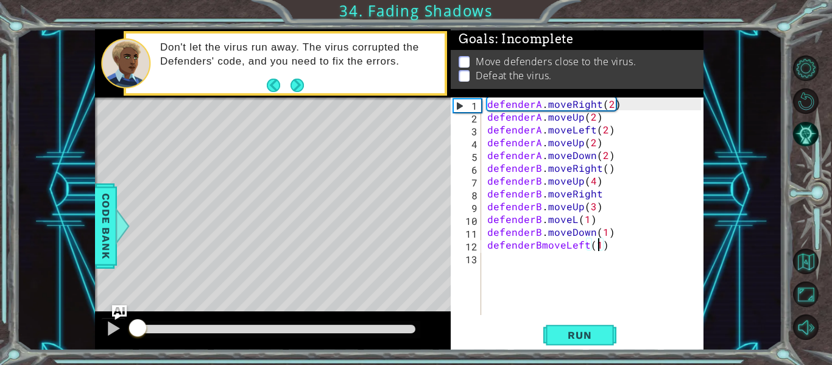
click at [603, 130] on div "defenderA . moveRight ( 2 ) defenderA . moveUp ( 2 ) defenderA . moveLeft ( 2 )…" at bounding box center [596, 218] width 222 height 243
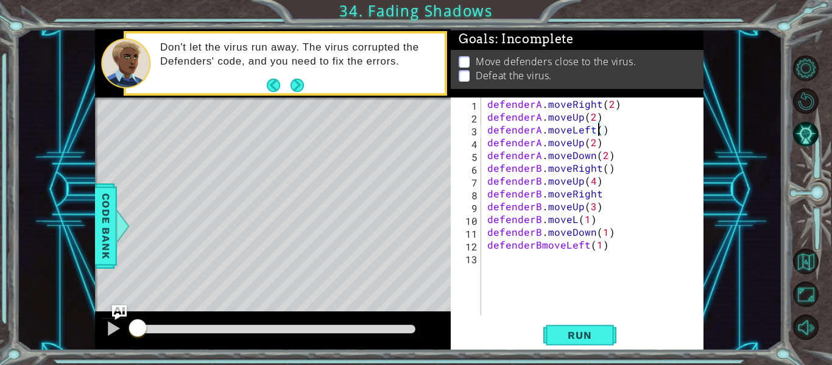
scroll to position [0, 7]
click at [593, 142] on div "defenderA . moveRight ( 2 ) defenderA . moveUp ( 2 ) defenderA . moveLeft ( 2 )…" at bounding box center [596, 218] width 222 height 243
click at [613, 154] on div "defenderA . moveRight ( 2 ) defenderA . moveUp ( 2 ) defenderA . moveLeft ( 2 )…" at bounding box center [596, 218] width 222 height 243
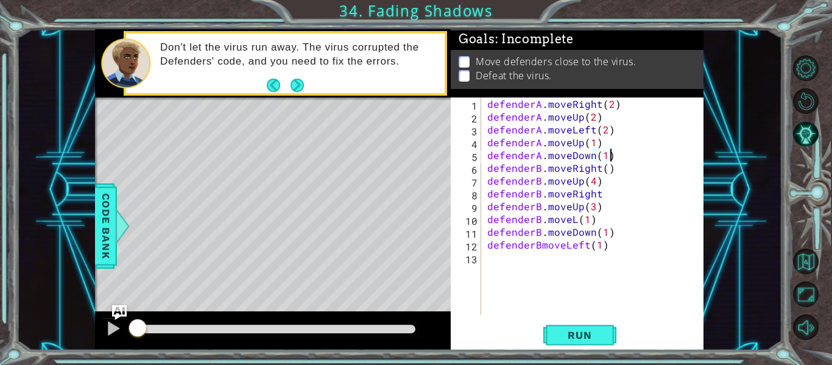
click at [540, 157] on div "defenderA . moveRight ( 2 ) defenderA . moveUp ( 2 ) defenderA . moveLeft ( 2 )…" at bounding box center [596, 218] width 222 height 243
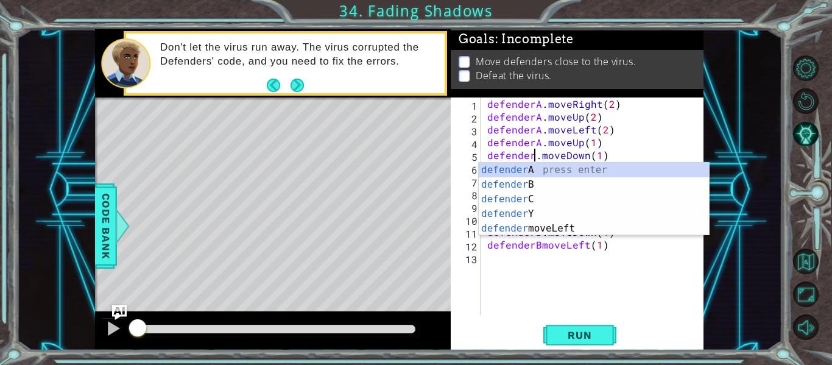
scroll to position [0, 4]
type textarea "defenderB.moveDown(1)"
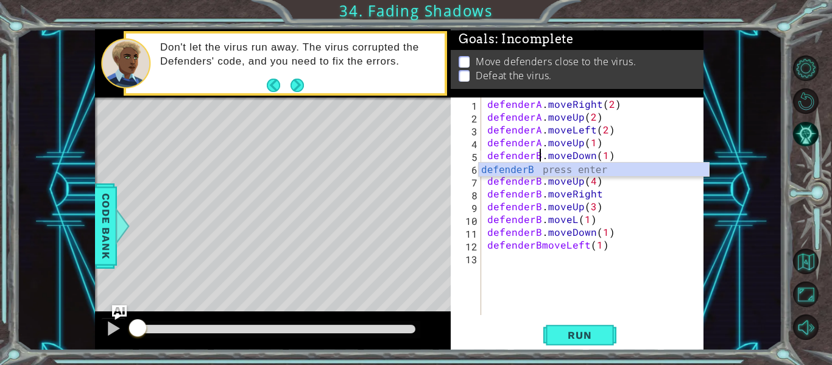
click at [612, 275] on div "defenderA . moveRight ( 2 ) defenderA . moveUp ( 2 ) defenderA . moveLeft ( 2 )…" at bounding box center [596, 218] width 222 height 243
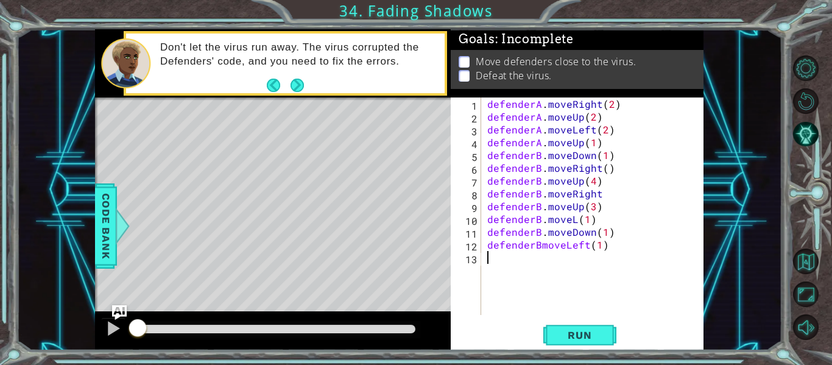
click at [603, 155] on div "defenderA . moveRight ( 2 ) defenderA . moveUp ( 2 ) defenderA . moveLeft ( 2 )…" at bounding box center [596, 218] width 222 height 243
click at [603, 169] on div "defenderA . moveRight ( 2 ) defenderA . moveUp ( 2 ) defenderA . moveLeft ( 2 )…" at bounding box center [596, 218] width 222 height 243
click at [604, 196] on div "defenderA . moveRight ( 2 ) defenderA . moveUp ( 2 ) defenderA . moveLeft ( 2 )…" at bounding box center [596, 218] width 222 height 243
click at [541, 206] on div "defenderA . moveRight ( 2 ) defenderA . moveUp ( 2 ) defenderA . moveLeft ( 2 )…" at bounding box center [596, 218] width 222 height 243
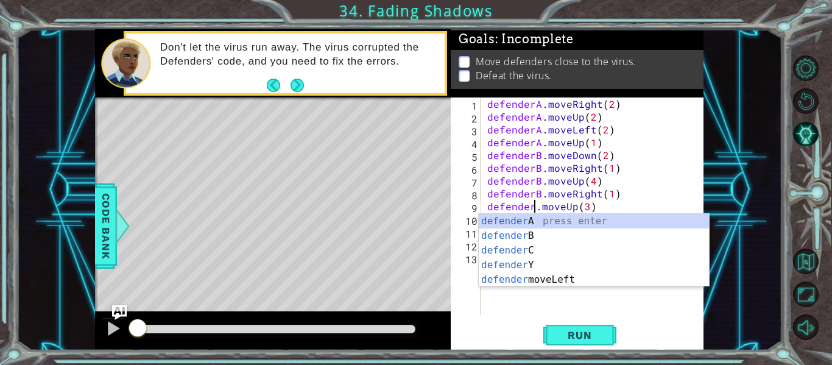
type textarea "defenderc.moveUp(3)"
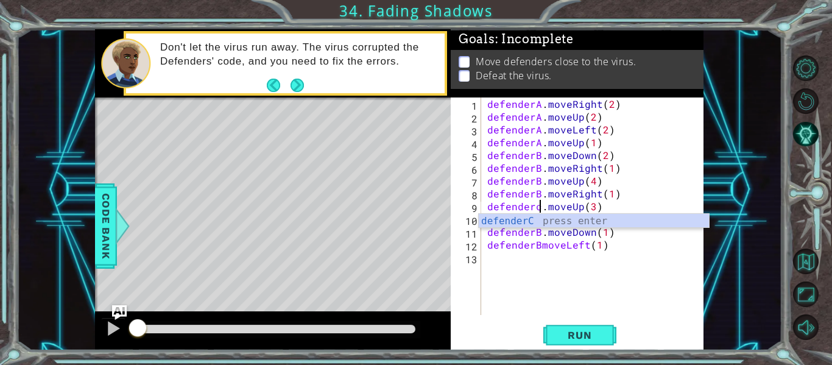
scroll to position [0, 4]
click at [655, 301] on div "defenderA . moveRight ( 2 ) defenderA . moveUp ( 2 ) defenderA . moveLeft ( 2 )…" at bounding box center [596, 218] width 222 height 243
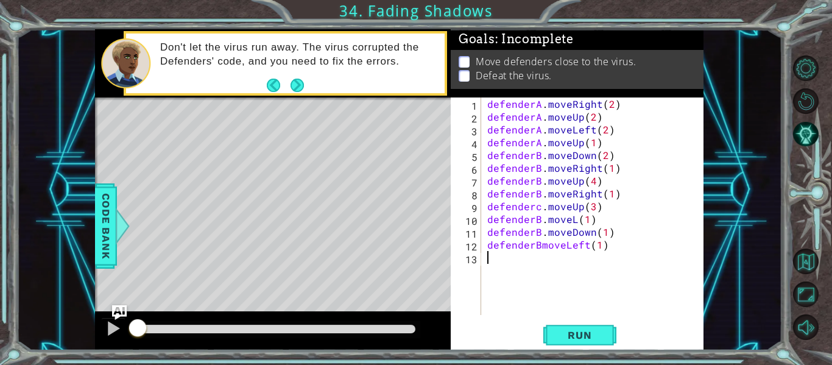
click at [541, 218] on div "defenderA . moveRight ( 2 ) defenderA . moveUp ( 2 ) defenderA . moveLeft ( 2 )…" at bounding box center [596, 218] width 222 height 243
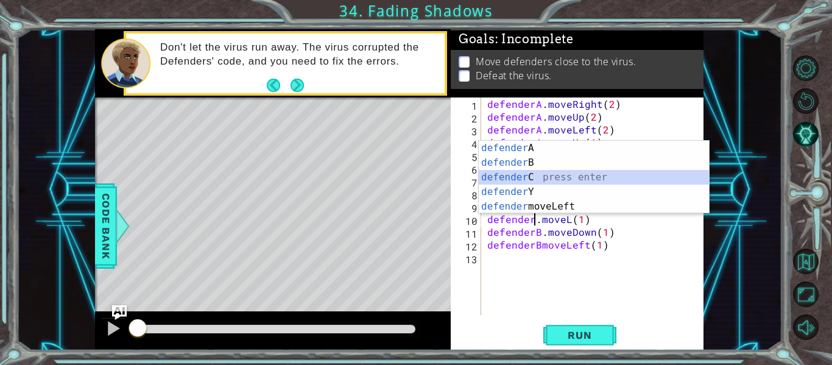
click at [530, 181] on div "defender A press enter defender B press enter defender C press enter defender Y…" at bounding box center [593, 192] width 230 height 102
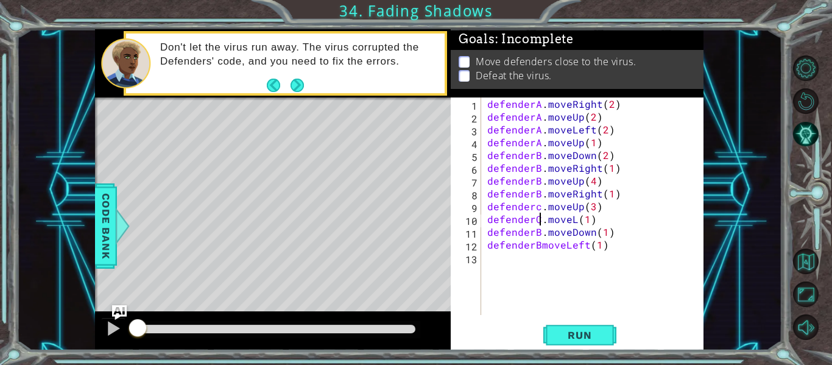
click at [539, 207] on div "defenderA . moveRight ( 2 ) defenderA . moveUp ( 2 ) defenderA . moveLeft ( 2 )…" at bounding box center [596, 218] width 222 height 243
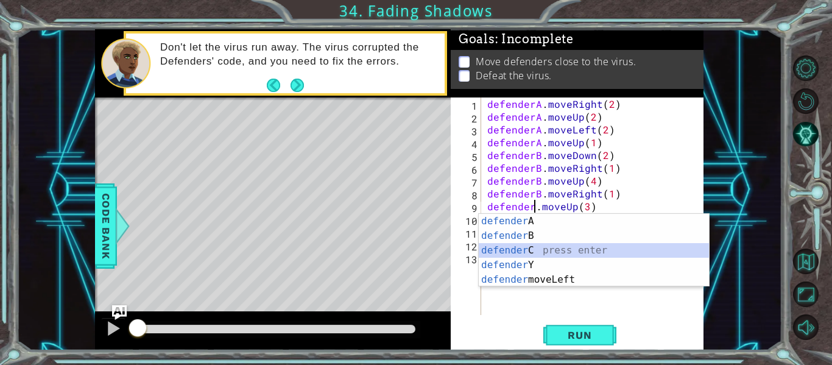
click at [522, 254] on div "defender A press enter defender B press enter defender C press enter defender Y…" at bounding box center [593, 265] width 230 height 102
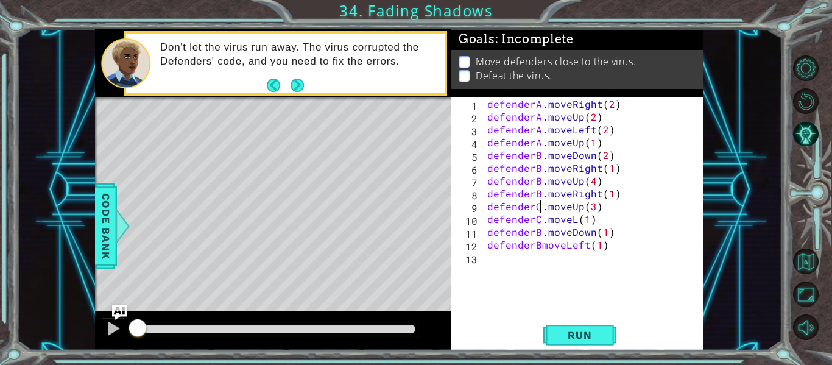
type textarea "defenderC=.moveUp(3)"
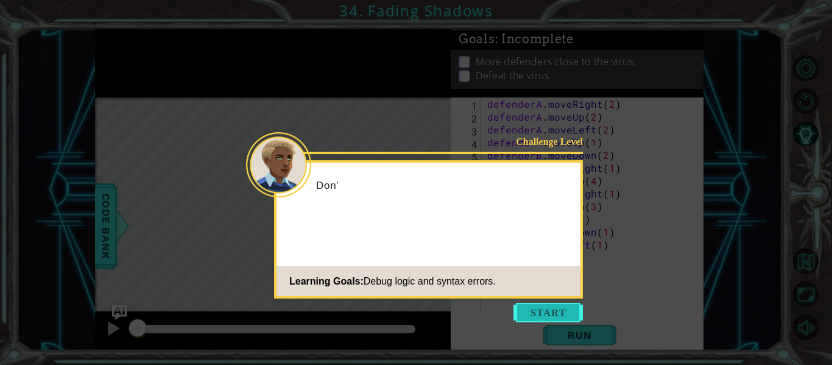
click at [524, 306] on button "Start" at bounding box center [547, 312] width 69 height 19
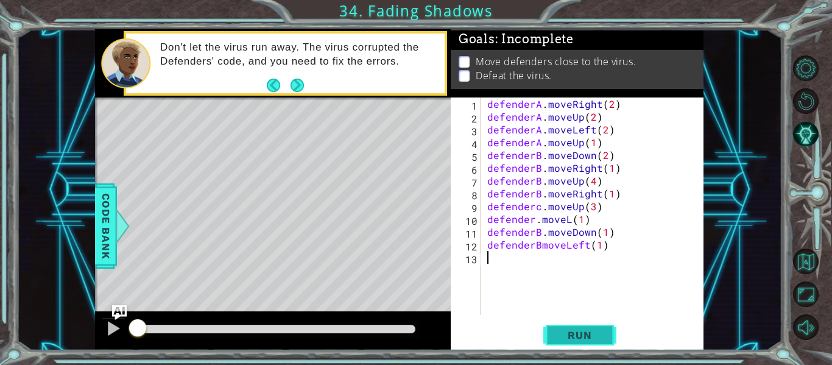
click at [552, 334] on button "Run" at bounding box center [579, 335] width 73 height 25
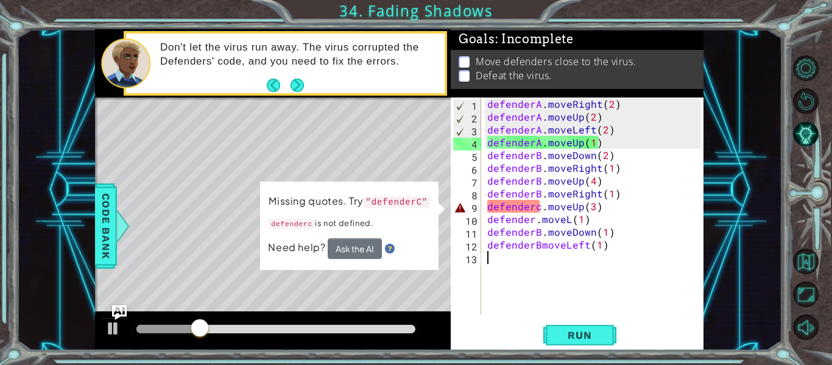
click at [541, 206] on div "defenderA . moveRight ( 2 ) defenderA . moveUp ( 2 ) defenderA . moveLeft ( 2 )…" at bounding box center [596, 218] width 222 height 243
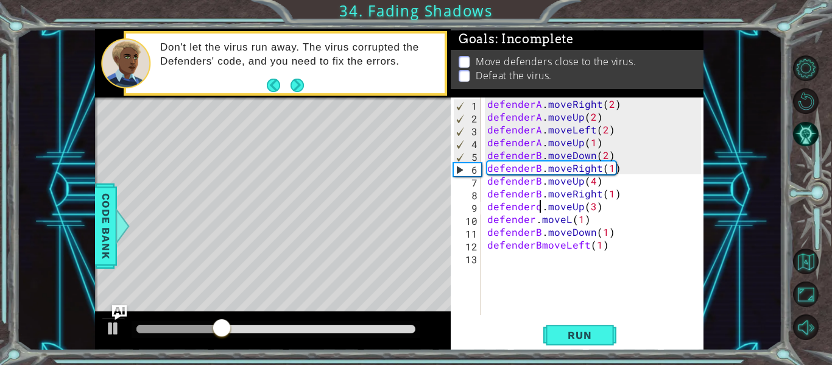
scroll to position [0, 4]
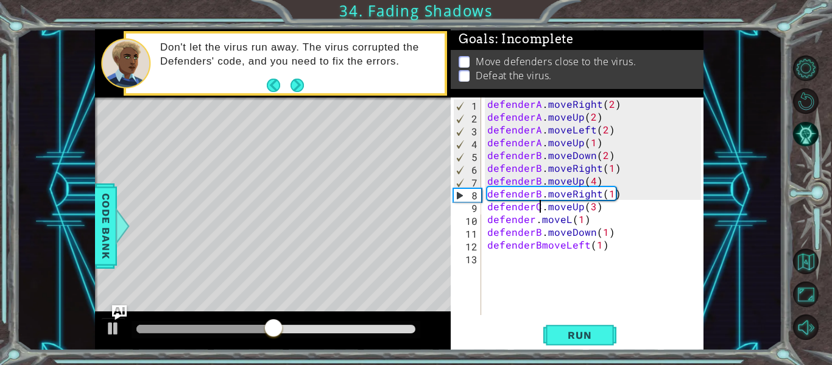
click at [534, 220] on div "defenderA . moveRight ( 2 ) defenderA . moveUp ( 2 ) defenderA . moveLeft ( 2 )…" at bounding box center [596, 218] width 222 height 243
click at [541, 234] on div "defenderA . moveRight ( 2 ) defenderA . moveUp ( 2 ) defenderA . moveLeft ( 2 )…" at bounding box center [596, 218] width 222 height 243
click at [541, 246] on div "defenderA . moveRight ( 2 ) defenderA . moveUp ( 2 ) defenderA . moveLeft ( 2 )…" at bounding box center [596, 218] width 222 height 243
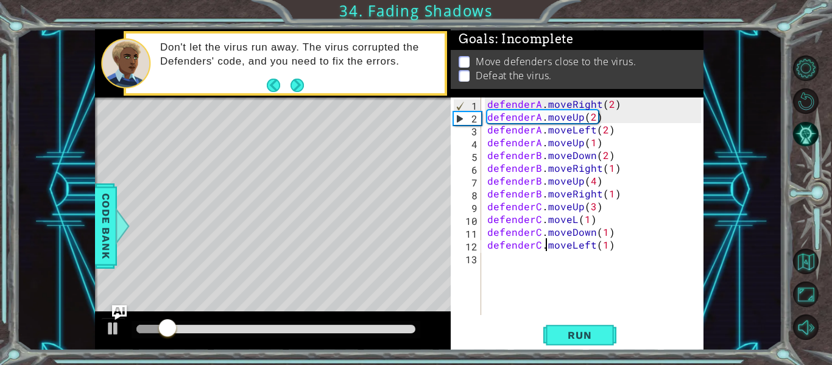
scroll to position [0, 4]
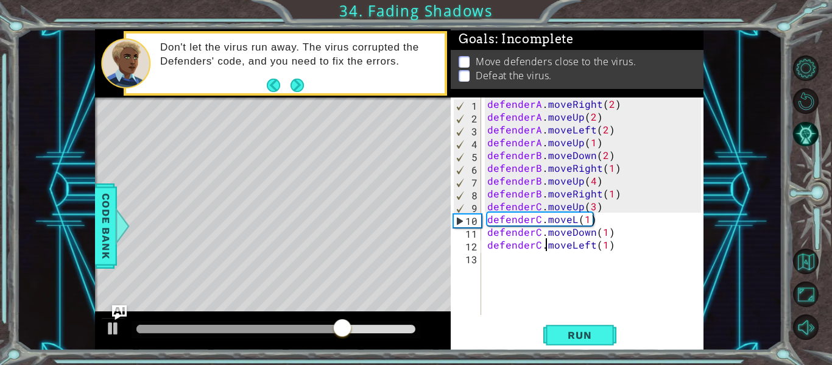
click at [574, 218] on div "defenderA . moveRight ( 2 ) defenderA . moveUp ( 2 ) defenderA . moveLeft ( 2 )…" at bounding box center [596, 218] width 222 height 243
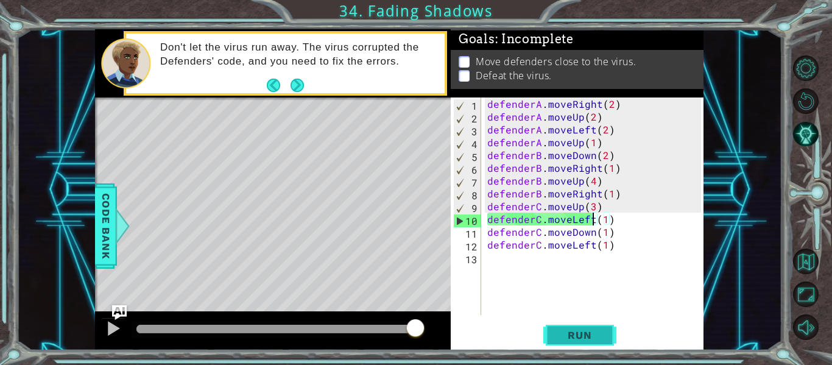
type textarea "defenderC.moveLeft(1)"
click at [573, 340] on span "Run" at bounding box center [579, 335] width 48 height 12
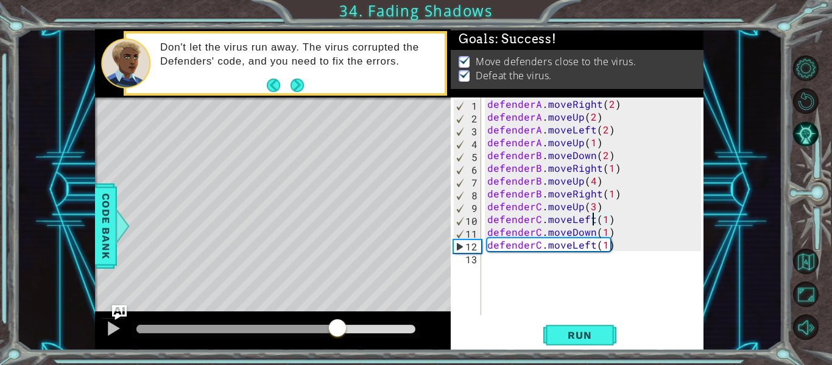
drag, startPoint x: 201, startPoint y: 333, endPoint x: 340, endPoint y: 319, distance: 140.1
click at [340, 319] on div at bounding box center [337, 329] width 22 height 22
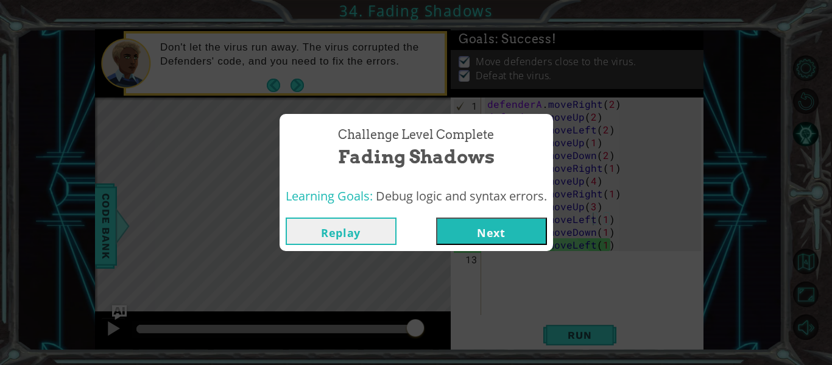
click at [541, 228] on button "Next" at bounding box center [491, 230] width 111 height 27
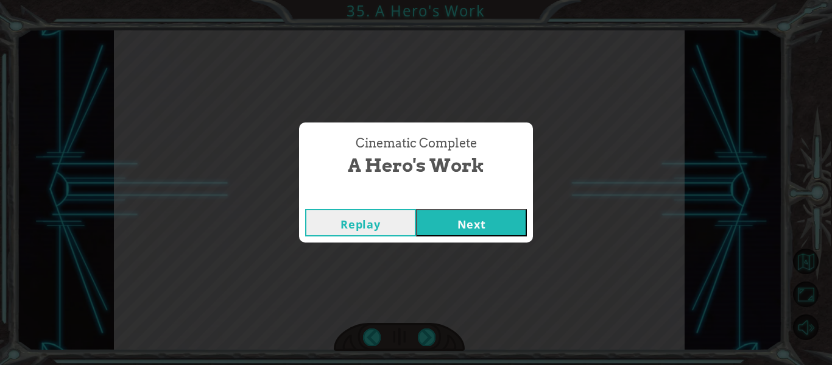
click at [464, 230] on button "Next" at bounding box center [471, 222] width 111 height 27
click at [438, 231] on button "Next" at bounding box center [471, 222] width 111 height 27
click at [455, 230] on button "Next" at bounding box center [471, 222] width 111 height 27
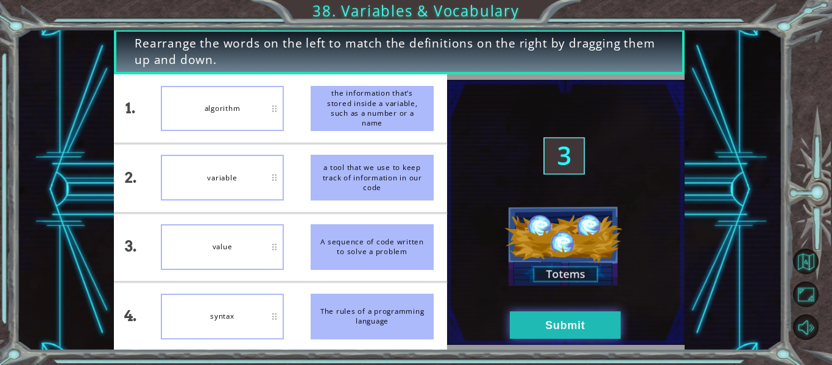
click at [569, 332] on button "Submit" at bounding box center [565, 324] width 111 height 27
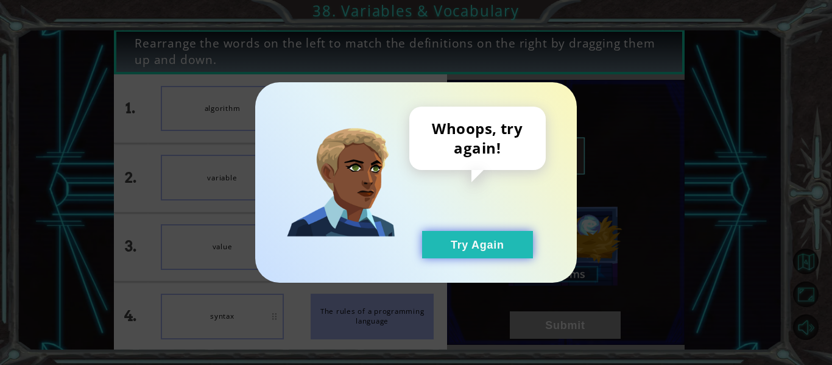
click at [483, 247] on button "Try Again" at bounding box center [477, 244] width 111 height 27
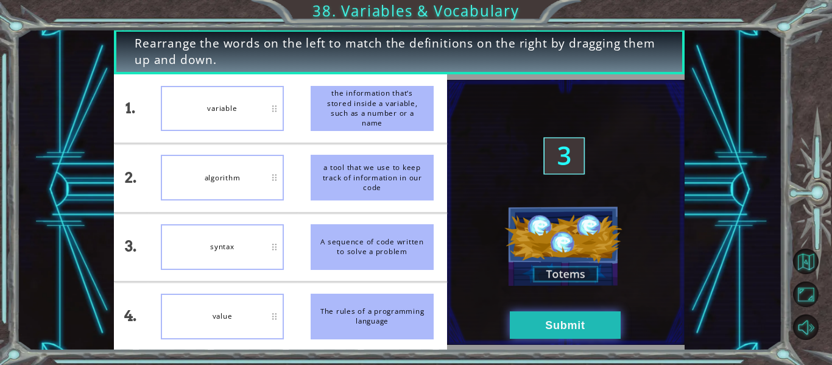
click at [534, 328] on button "Submit" at bounding box center [565, 324] width 111 height 27
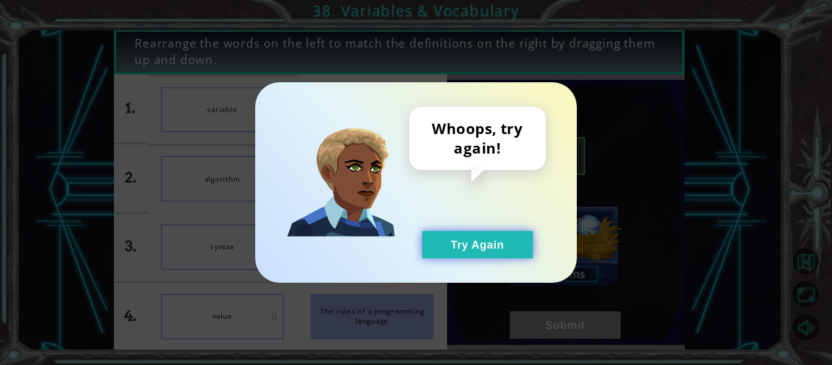
click at [480, 242] on button "Try Again" at bounding box center [477, 244] width 111 height 27
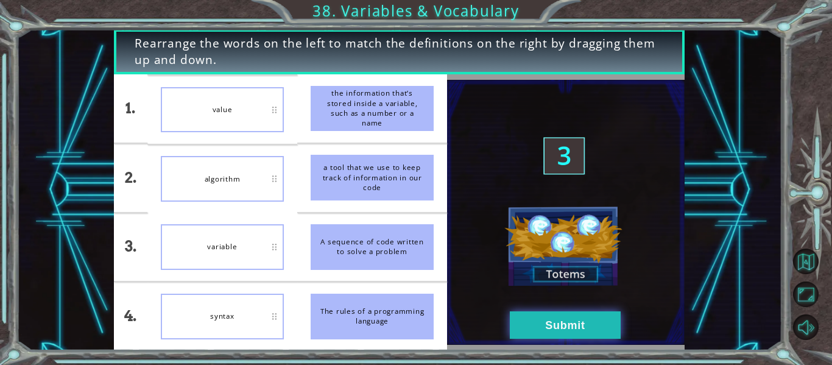
click at [528, 315] on button "Submit" at bounding box center [565, 324] width 111 height 27
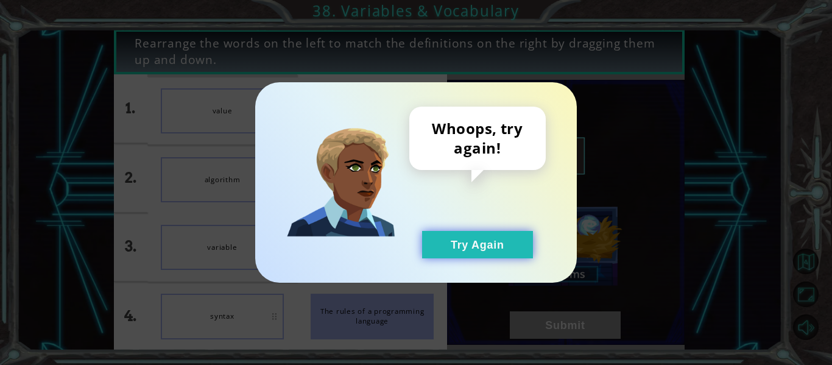
click at [479, 250] on button "Try Again" at bounding box center [477, 244] width 111 height 27
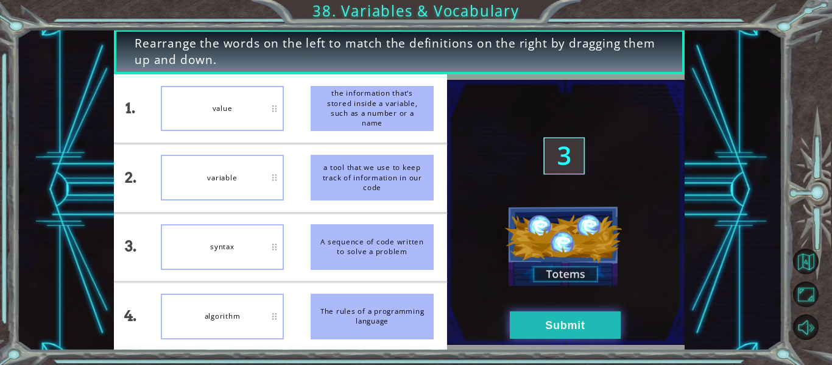
click at [558, 317] on button "Submit" at bounding box center [565, 324] width 111 height 27
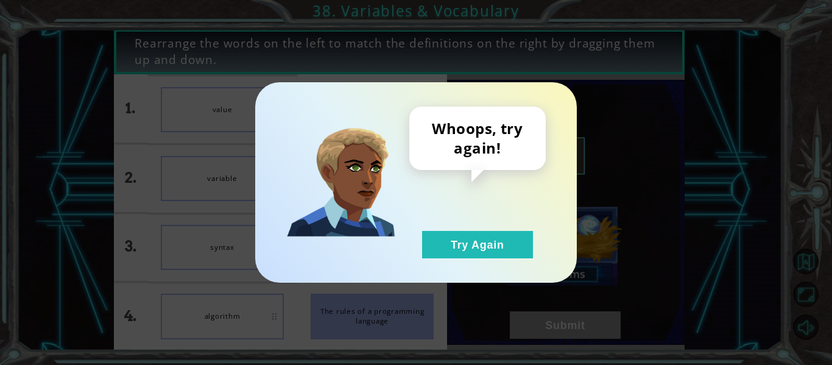
click at [499, 261] on div "Whoops, try again! Try Again" at bounding box center [415, 182] width 321 height 200
click at [484, 248] on button "Try Again" at bounding box center [477, 244] width 111 height 27
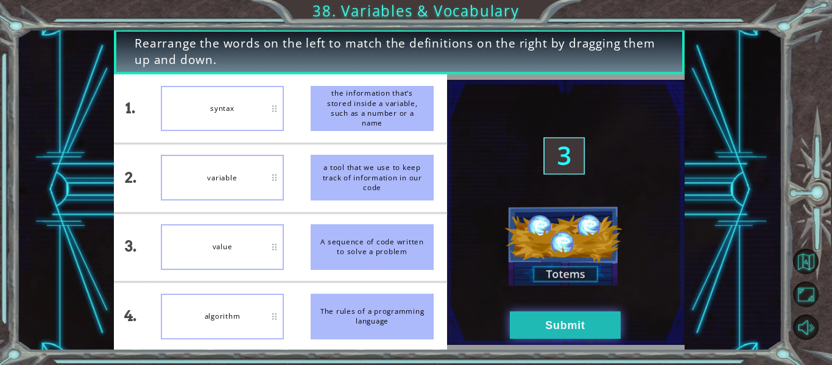
click at [528, 330] on button "Submit" at bounding box center [565, 324] width 111 height 27
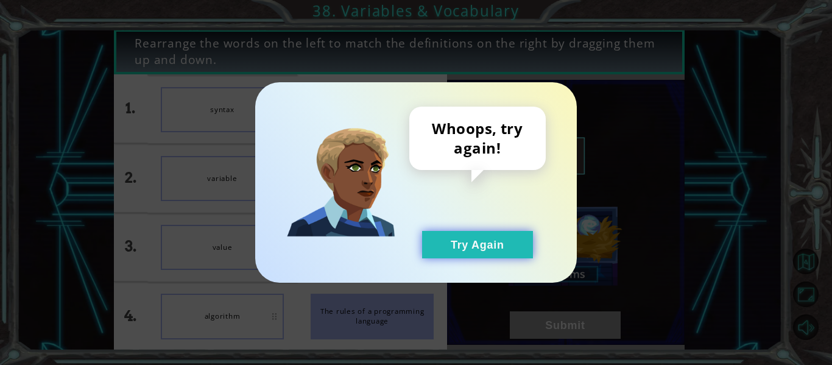
click at [477, 250] on button "Try Again" at bounding box center [477, 244] width 111 height 27
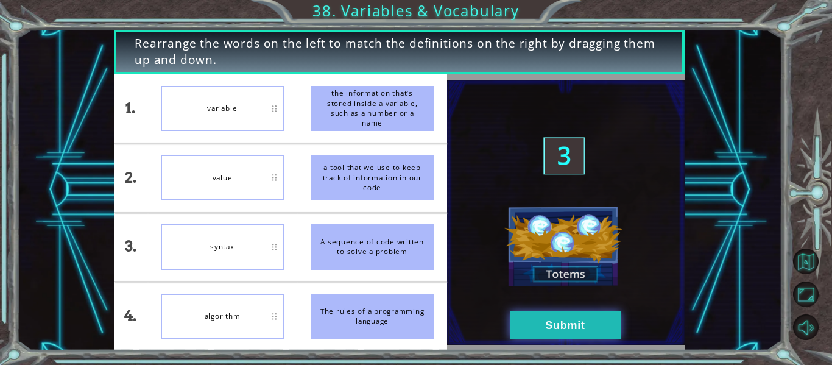
click at [557, 321] on button "Submit" at bounding box center [565, 324] width 111 height 27
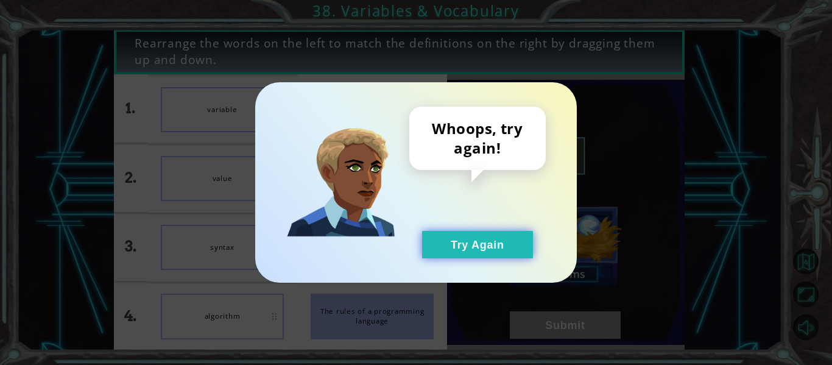
click at [503, 247] on button "Try Again" at bounding box center [477, 244] width 111 height 27
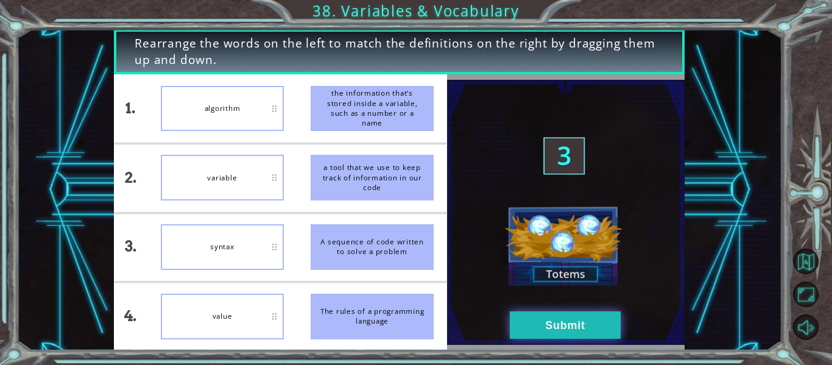
click at [556, 333] on button "Submit" at bounding box center [565, 324] width 111 height 27
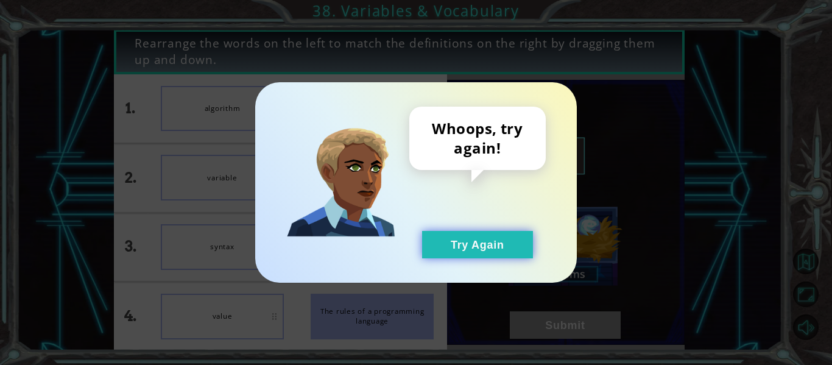
click at [466, 234] on button "Try Again" at bounding box center [477, 244] width 111 height 27
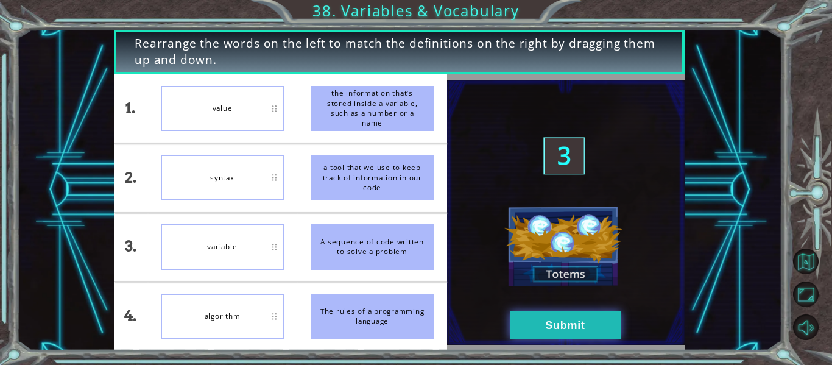
click at [583, 329] on button "Submit" at bounding box center [565, 324] width 111 height 27
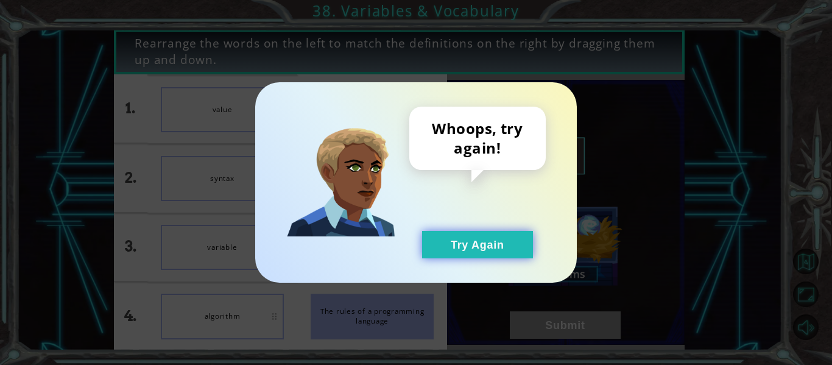
click at [477, 241] on button "Try Again" at bounding box center [477, 244] width 111 height 27
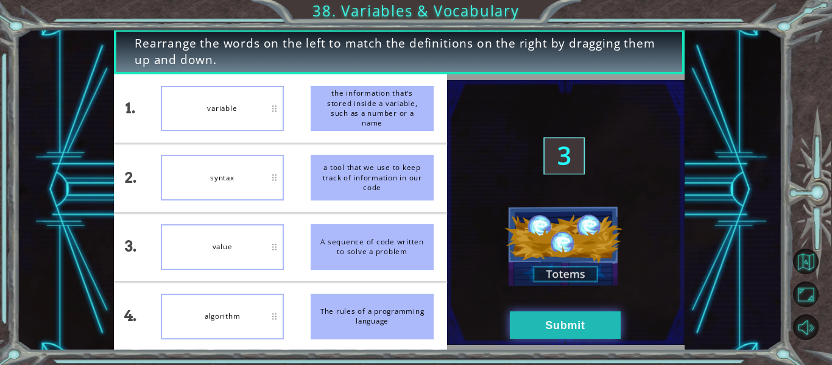
click at [518, 332] on button "Submit" at bounding box center [565, 324] width 111 height 27
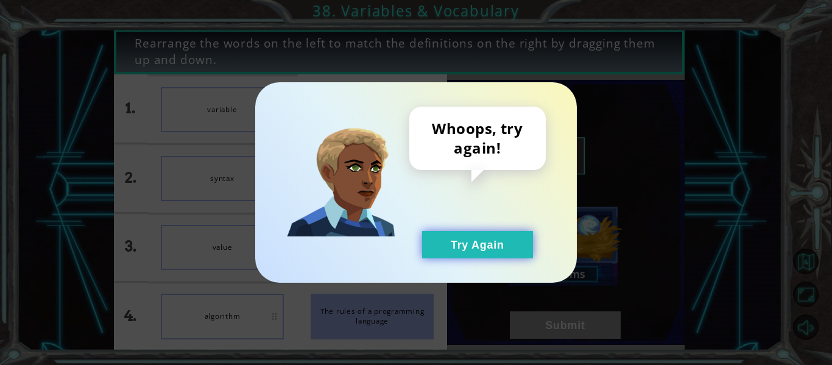
click at [473, 247] on button "Try Again" at bounding box center [477, 244] width 111 height 27
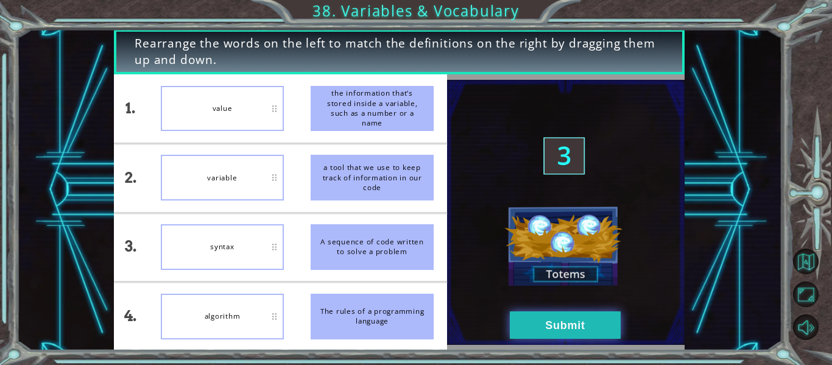
click at [550, 327] on button "Submit" at bounding box center [565, 324] width 111 height 27
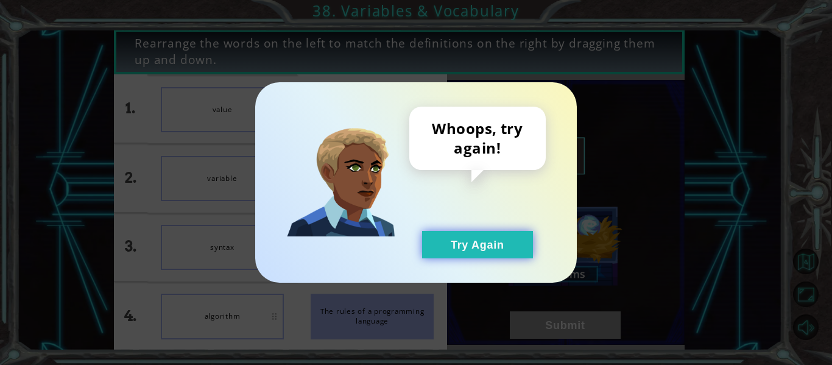
click at [461, 241] on button "Try Again" at bounding box center [477, 244] width 111 height 27
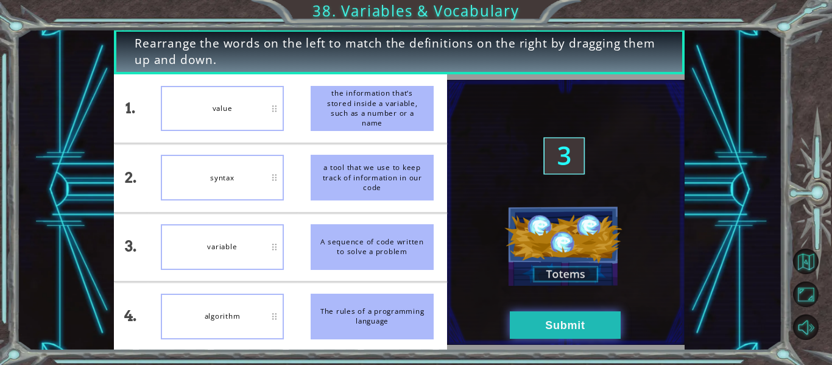
click at [524, 315] on button "Submit" at bounding box center [565, 324] width 111 height 27
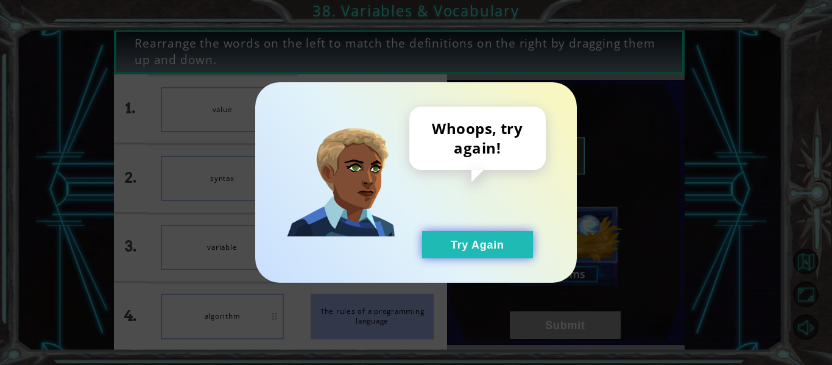
click at [486, 231] on button "Try Again" at bounding box center [477, 244] width 111 height 27
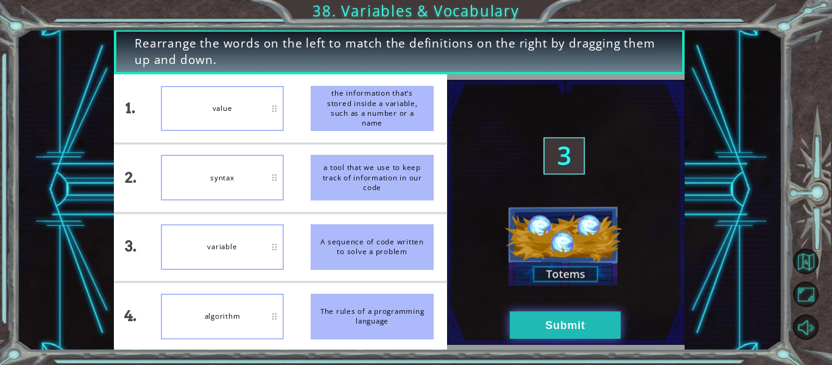
click at [560, 325] on button "Submit" at bounding box center [565, 324] width 111 height 27
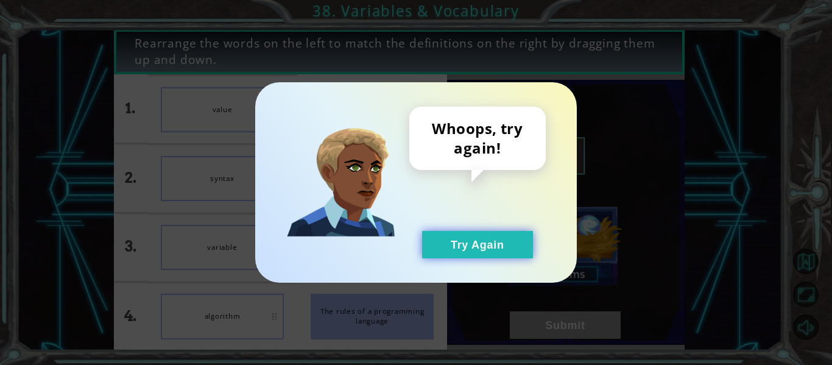
click at [477, 242] on button "Try Again" at bounding box center [477, 244] width 111 height 27
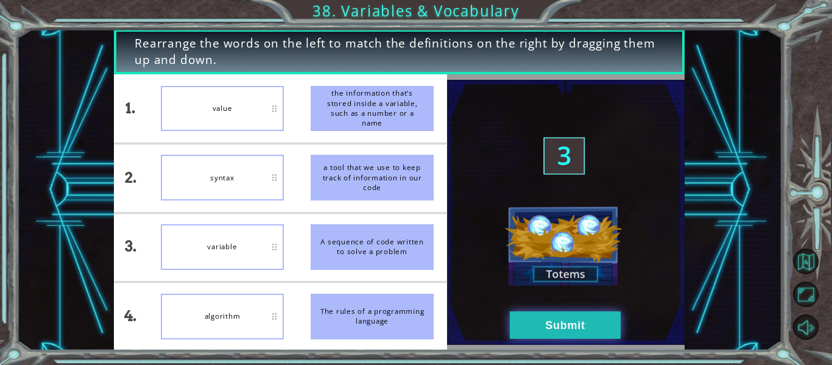
click at [556, 329] on button "Submit" at bounding box center [565, 324] width 111 height 27
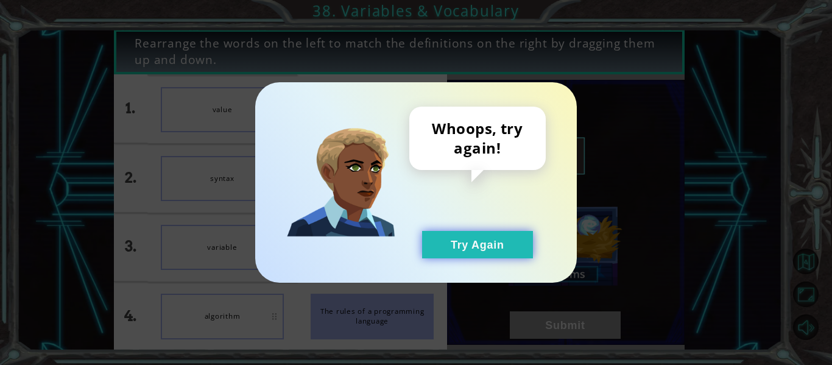
click at [494, 251] on button "Try Again" at bounding box center [477, 244] width 111 height 27
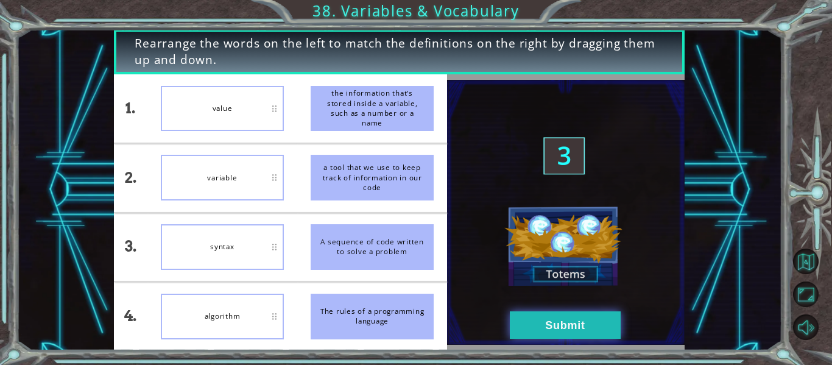
click at [562, 319] on button "Submit" at bounding box center [565, 324] width 111 height 27
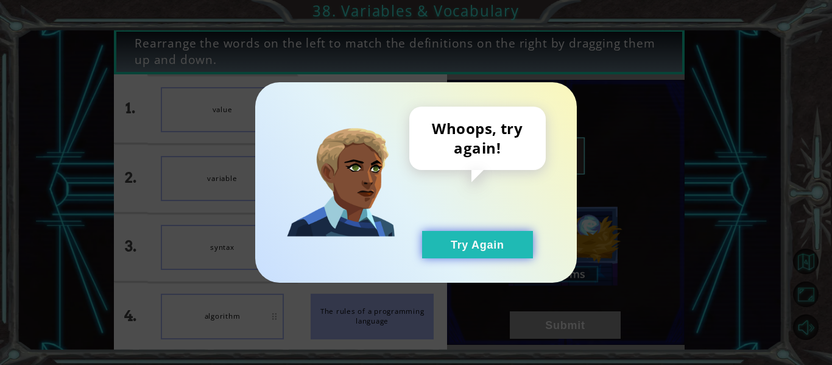
click at [506, 250] on button "Try Again" at bounding box center [477, 244] width 111 height 27
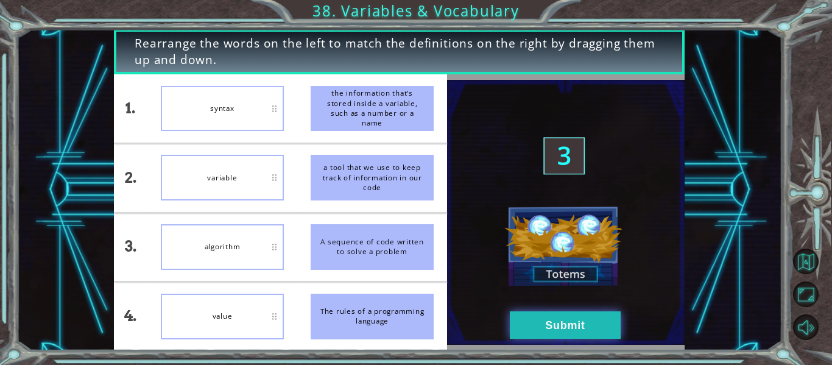
click at [537, 317] on button "Submit" at bounding box center [565, 324] width 111 height 27
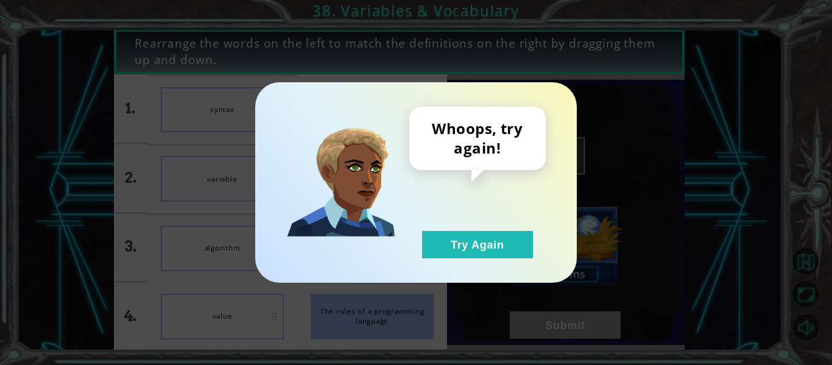
click at [461, 229] on div "Whoops, try again! Try Again" at bounding box center [477, 183] width 136 height 152
click at [460, 292] on div "Whoops, try again! Try Again" at bounding box center [416, 182] width 832 height 365
click at [468, 255] on button "Try Again" at bounding box center [477, 244] width 111 height 27
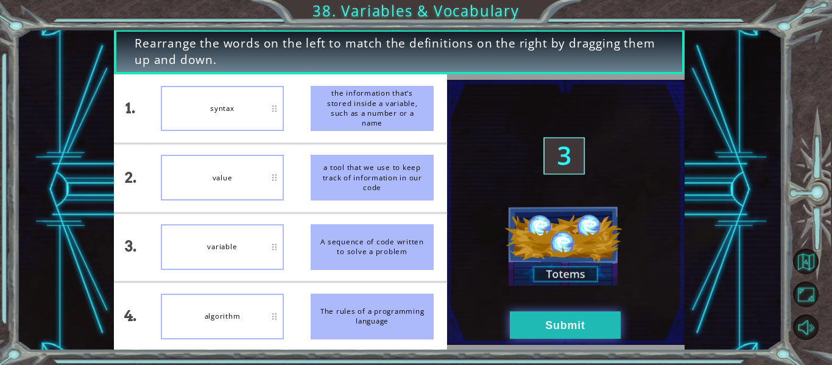
click at [530, 318] on button "Submit" at bounding box center [565, 324] width 111 height 27
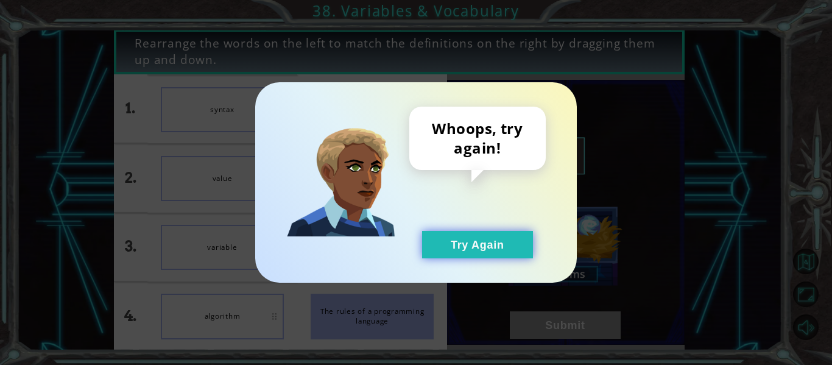
click at [493, 250] on button "Try Again" at bounding box center [477, 244] width 111 height 27
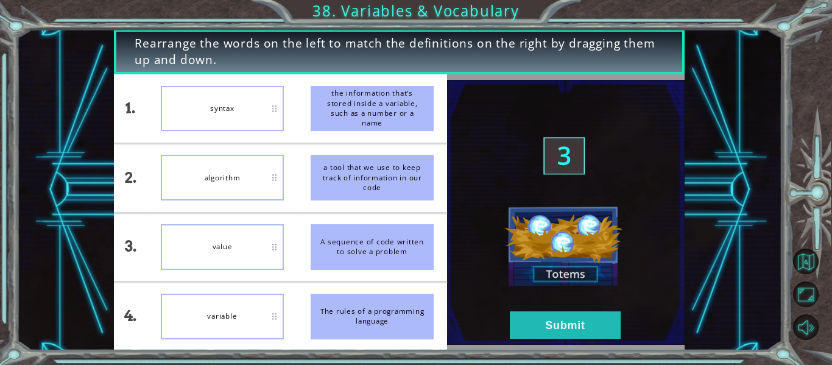
click at [532, 339] on img at bounding box center [565, 212] width 237 height 265
click at [529, 329] on button "Submit" at bounding box center [565, 324] width 111 height 27
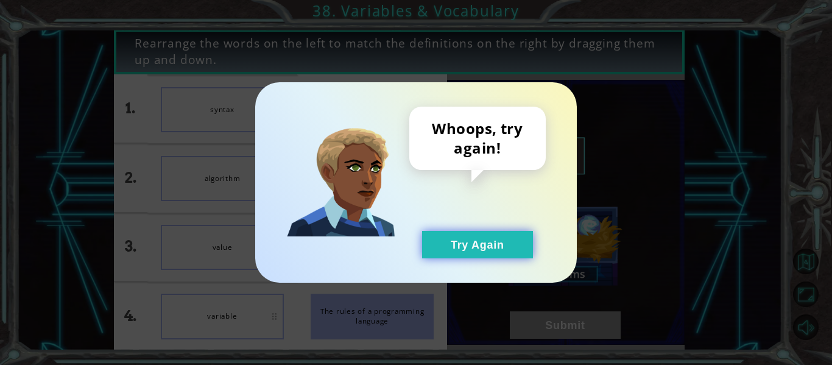
click at [455, 250] on button "Try Again" at bounding box center [477, 244] width 111 height 27
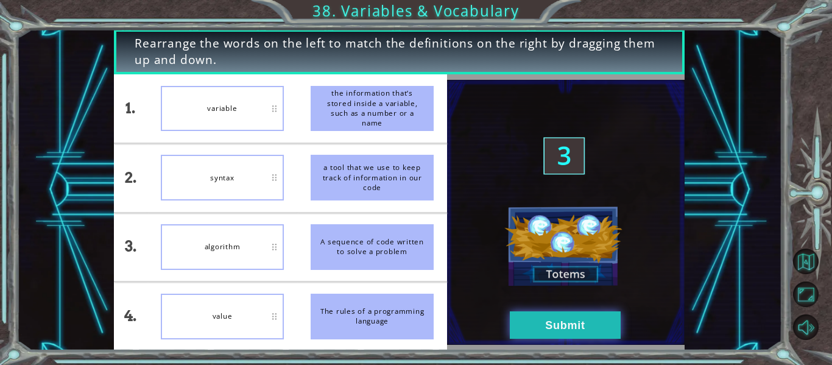
click at [522, 323] on button "Submit" at bounding box center [565, 324] width 111 height 27
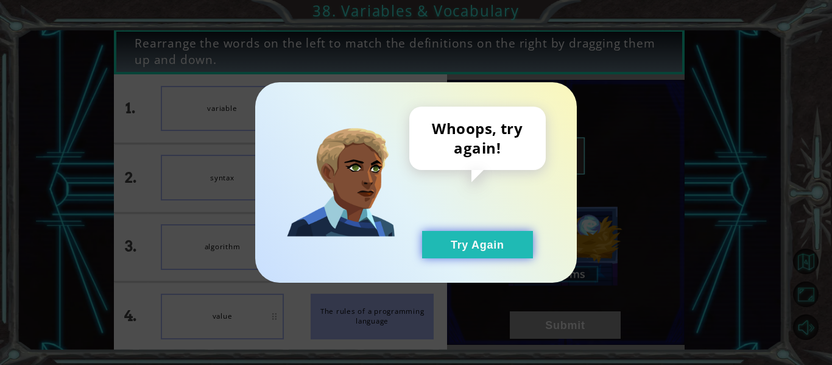
click at [480, 254] on button "Try Again" at bounding box center [477, 244] width 111 height 27
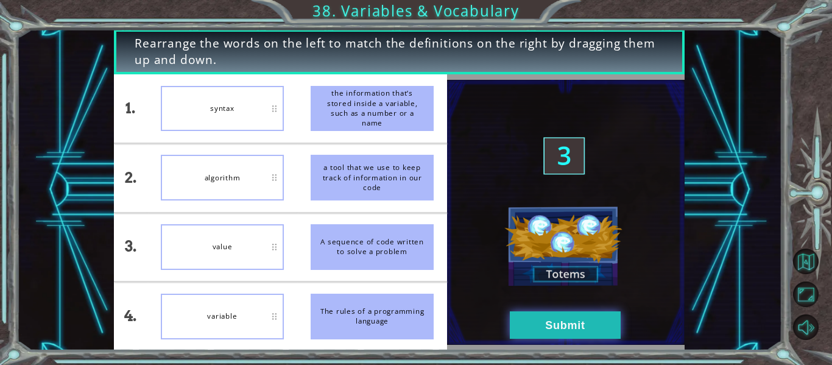
click at [565, 321] on button "Submit" at bounding box center [565, 324] width 111 height 27
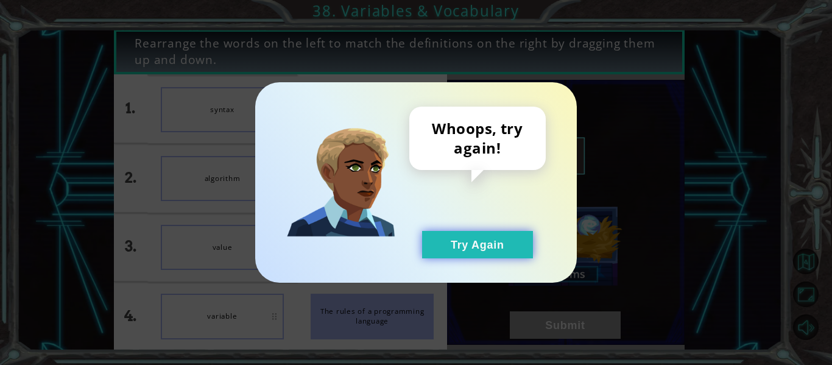
click at [452, 236] on button "Try Again" at bounding box center [477, 244] width 111 height 27
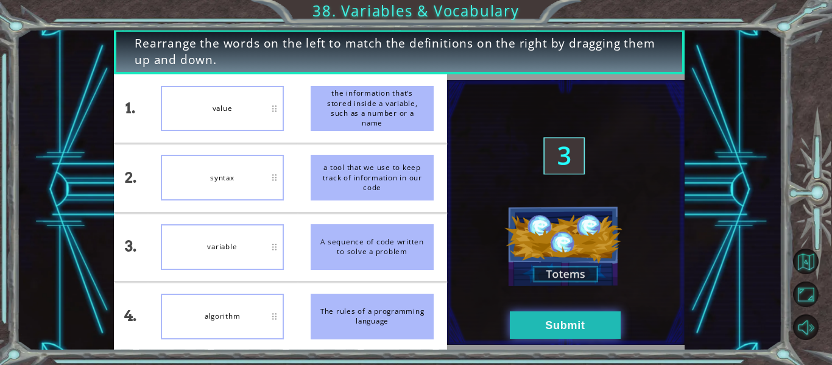
click at [565, 328] on button "Submit" at bounding box center [565, 324] width 111 height 27
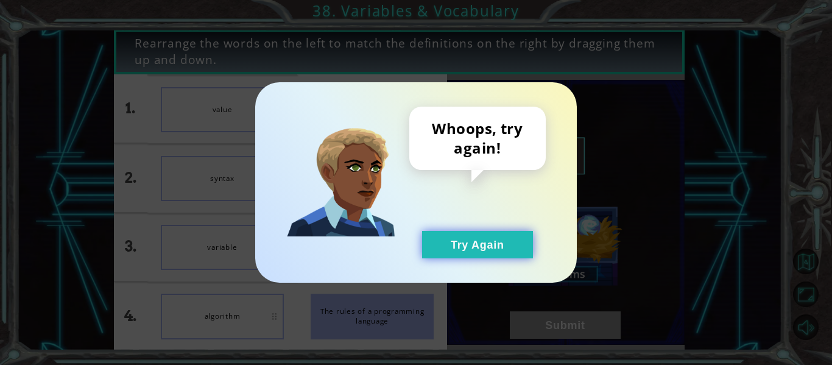
click at [461, 239] on button "Try Again" at bounding box center [477, 244] width 111 height 27
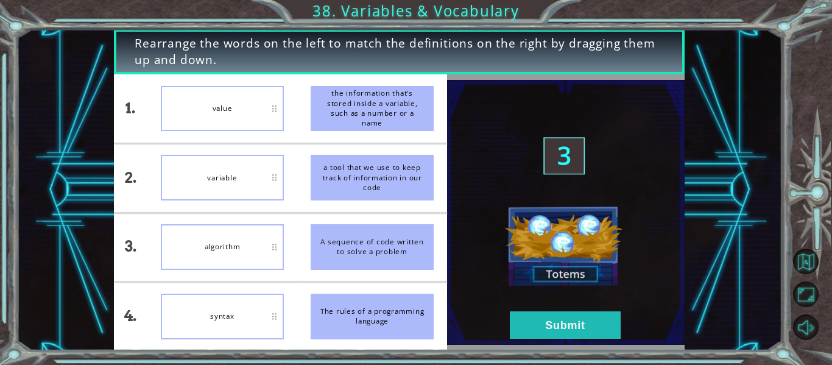
click at [565, 304] on img at bounding box center [565, 212] width 237 height 265
click at [566, 318] on button "Submit" at bounding box center [565, 324] width 111 height 27
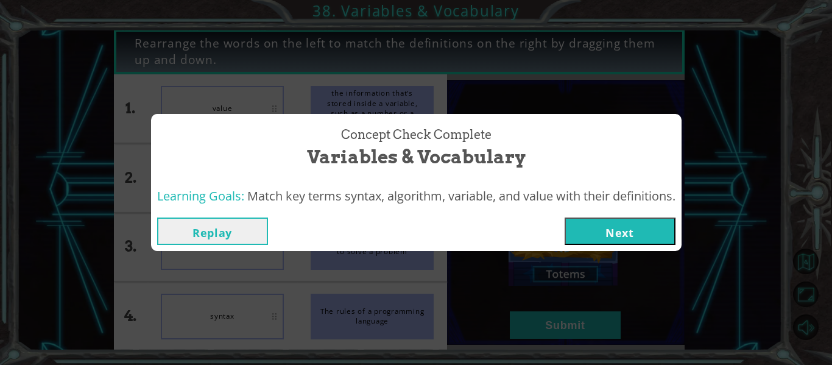
click at [600, 233] on button "Next" at bounding box center [619, 230] width 111 height 27
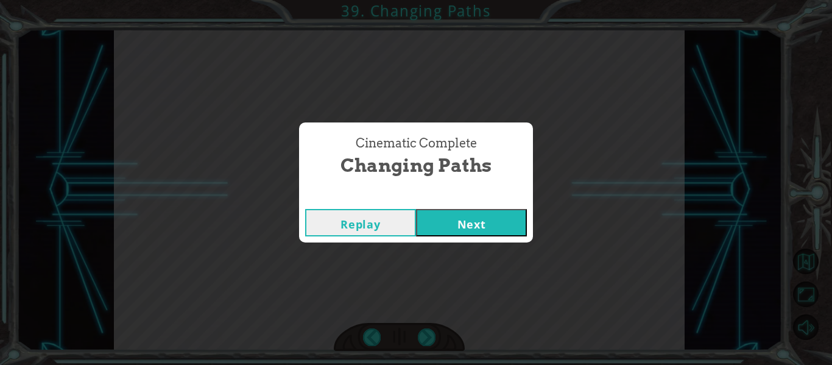
click at [469, 221] on button "Next" at bounding box center [471, 222] width 111 height 27
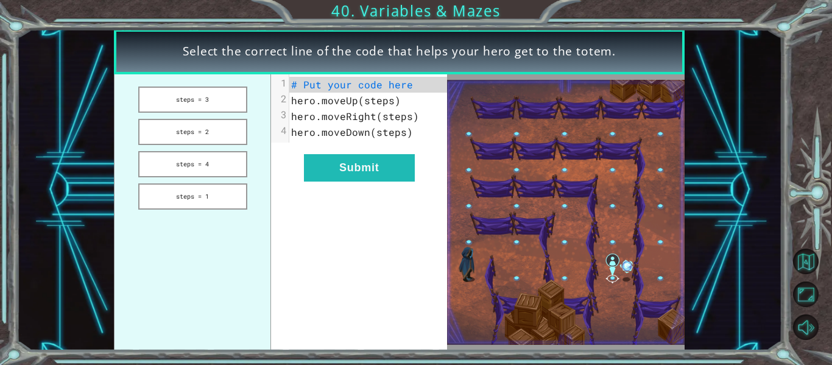
drag, startPoint x: 213, startPoint y: 111, endPoint x: 360, endPoint y: 80, distance: 150.1
click at [360, 80] on div "steps = 3 steps = 2 steps = 4 steps = 1 xxxxxxxxxx 4 1 # Put your code here 2 h…" at bounding box center [280, 212] width 333 height 276
click at [332, 83] on span "# Put your code here" at bounding box center [352, 84] width 122 height 13
click at [200, 92] on button "steps = 3" at bounding box center [192, 99] width 109 height 26
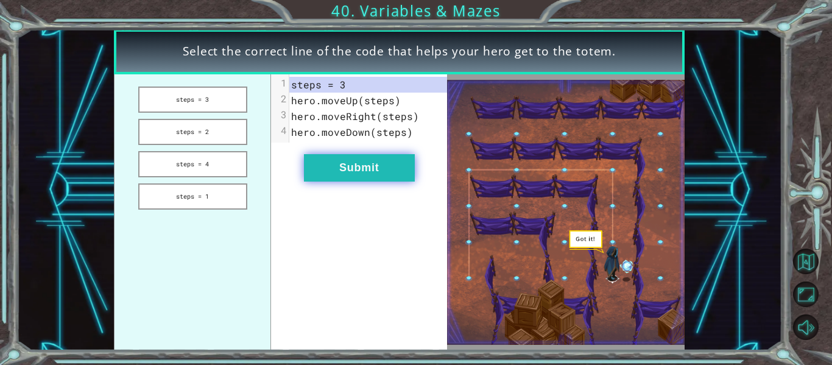
click at [401, 176] on button "Submit" at bounding box center [359, 167] width 111 height 27
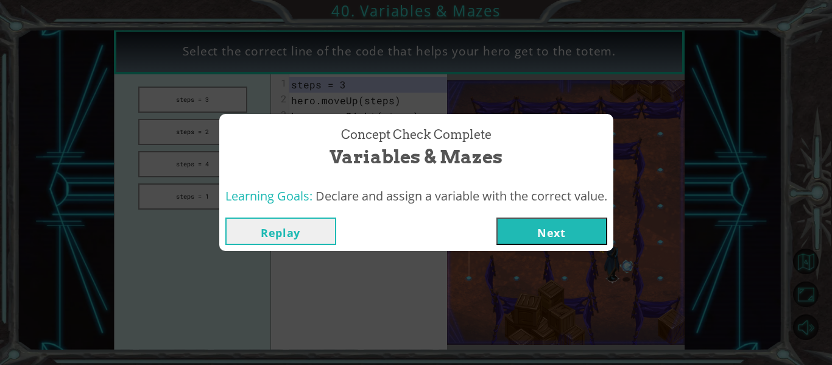
click at [531, 225] on button "Next" at bounding box center [551, 230] width 111 height 27
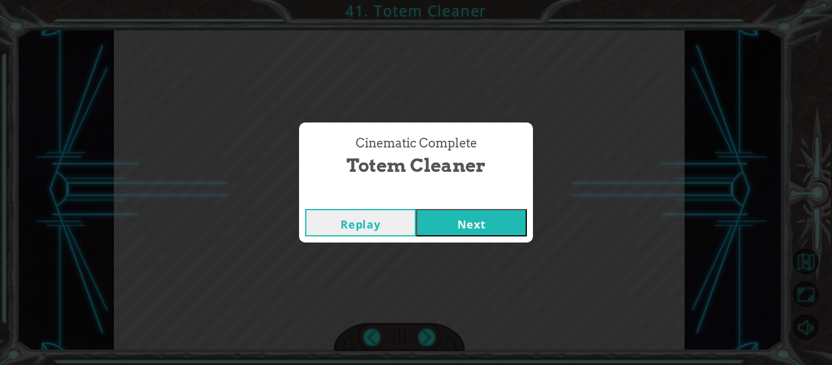
click at [461, 239] on div "Replay Next" at bounding box center [416, 223] width 234 height 40
click at [456, 226] on button "Next" at bounding box center [471, 222] width 111 height 27
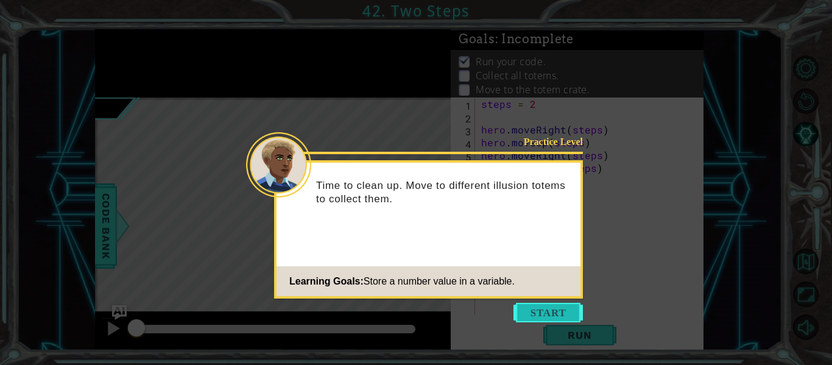
click at [542, 310] on button "Start" at bounding box center [547, 312] width 69 height 19
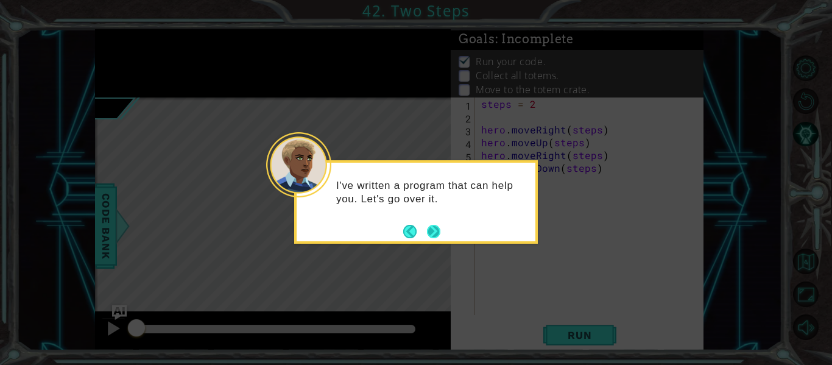
click at [436, 230] on button "Next" at bounding box center [433, 231] width 23 height 23
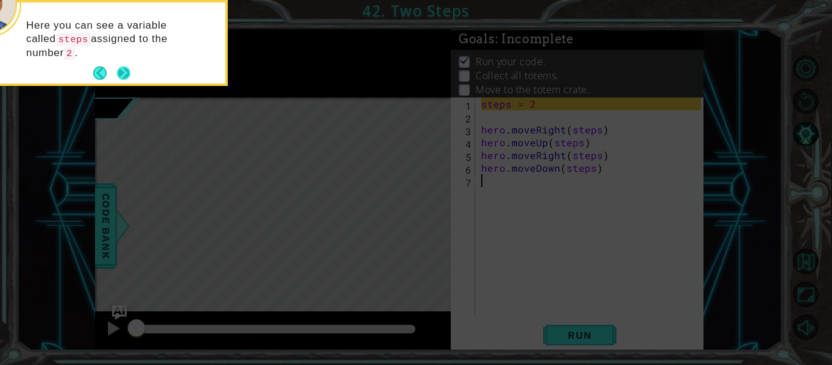
click at [121, 71] on button "Next" at bounding box center [123, 73] width 15 height 15
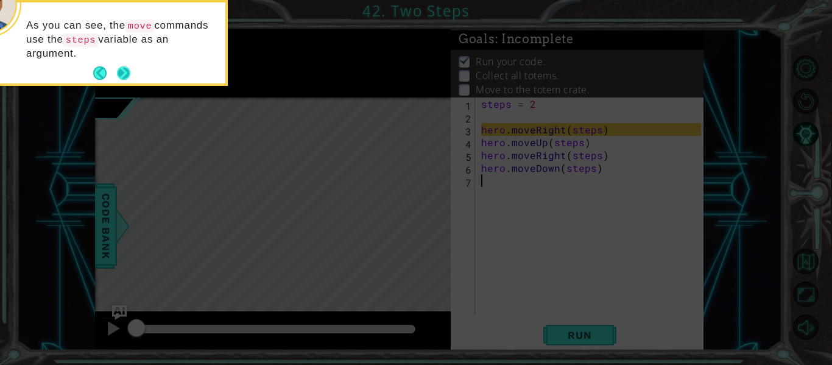
click at [124, 74] on button "Next" at bounding box center [124, 73] width 16 height 16
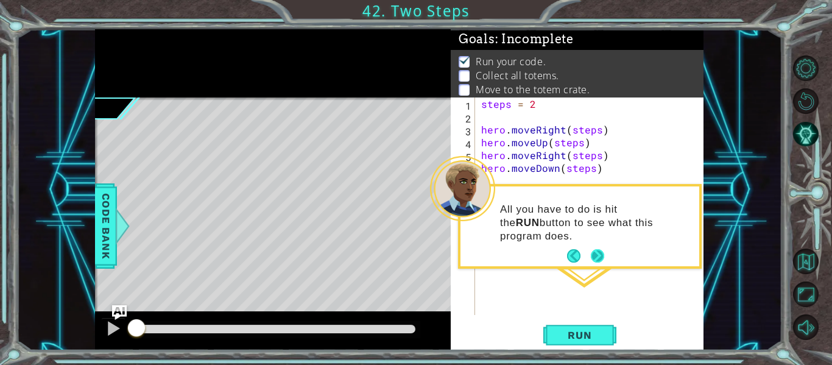
click at [598, 251] on button "Next" at bounding box center [597, 255] width 15 height 15
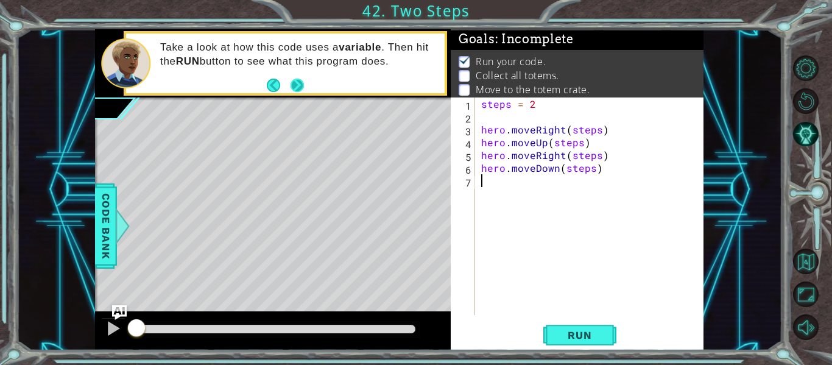
click at [296, 84] on button "Next" at bounding box center [297, 85] width 18 height 18
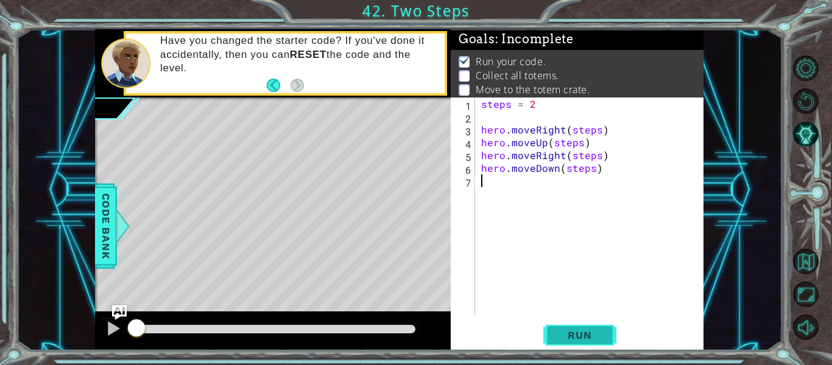
click at [583, 343] on button "Run" at bounding box center [579, 335] width 73 height 25
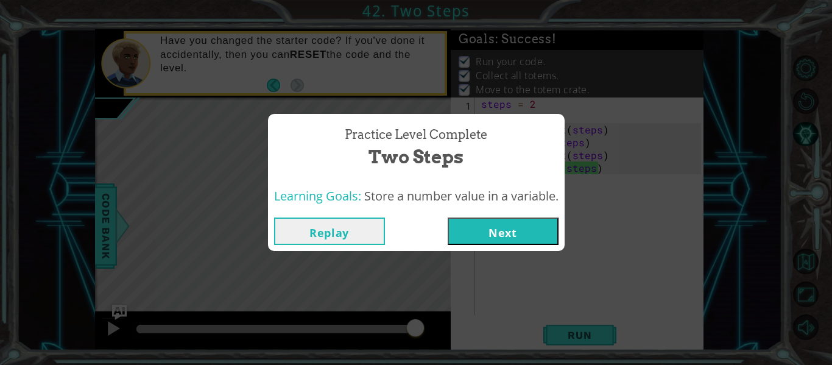
click at [528, 241] on button "Next" at bounding box center [502, 230] width 111 height 27
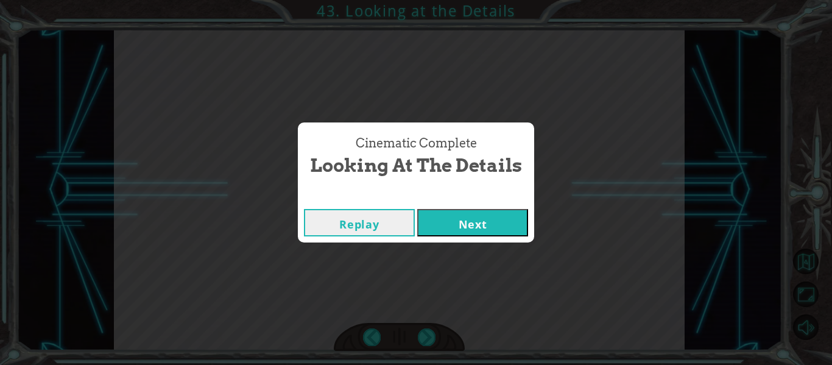
click at [507, 209] on button "Next" at bounding box center [472, 222] width 111 height 27
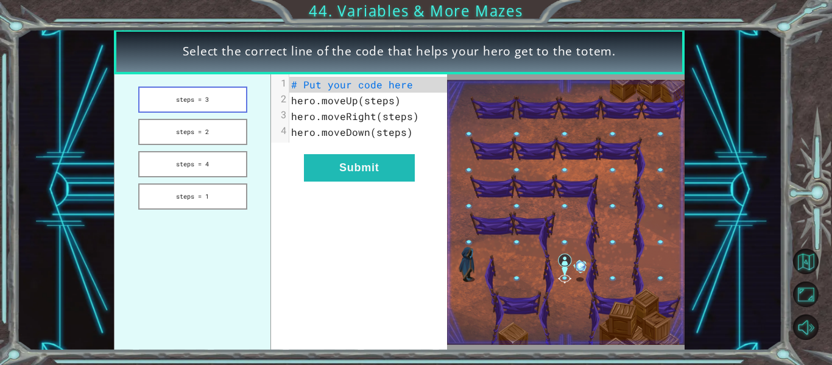
click at [191, 100] on button "steps = 3" at bounding box center [192, 99] width 109 height 26
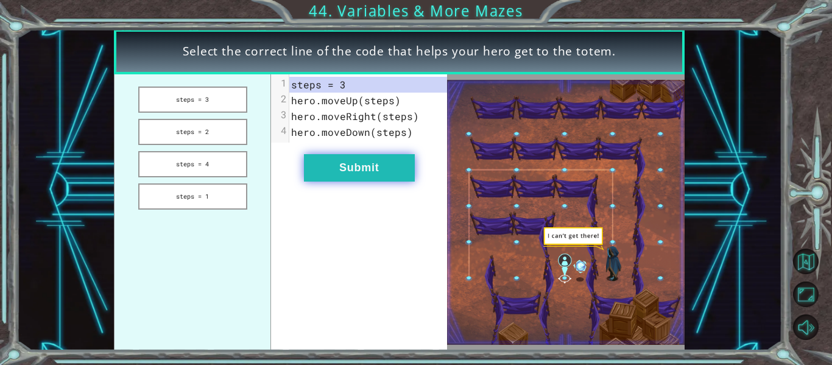
click at [374, 173] on button "Submit" at bounding box center [359, 167] width 111 height 27
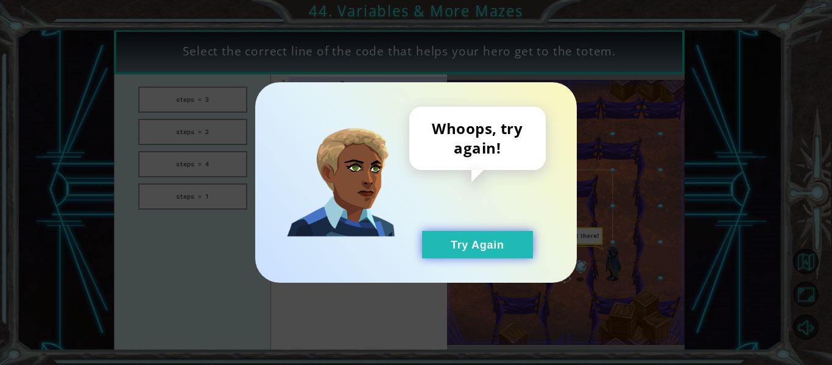
click at [483, 253] on button "Try Again" at bounding box center [477, 244] width 111 height 27
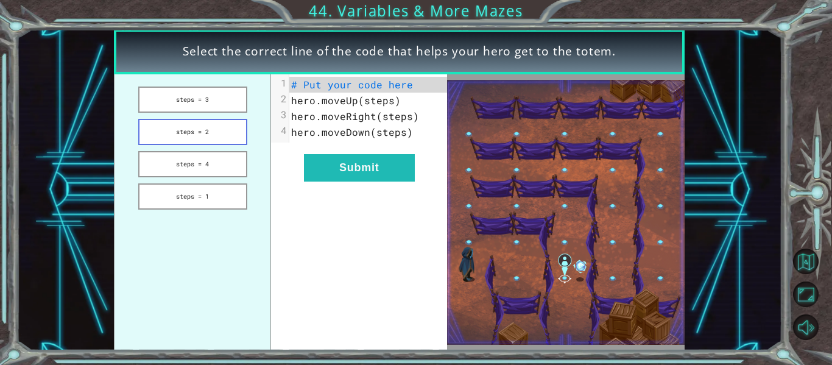
click at [195, 137] on button "steps = 2" at bounding box center [192, 132] width 109 height 26
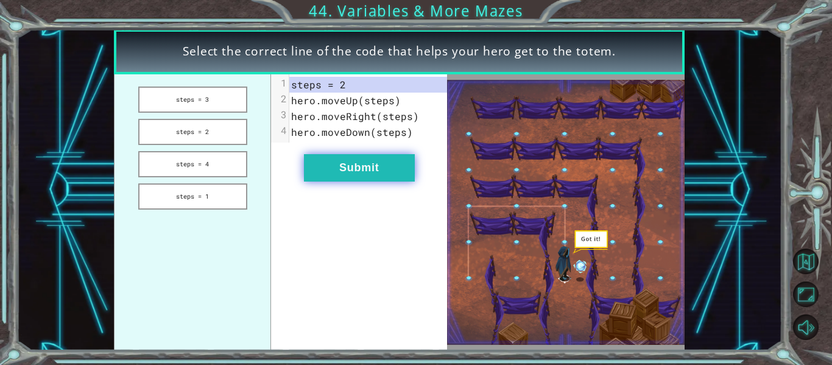
click at [330, 163] on button "Submit" at bounding box center [359, 167] width 111 height 27
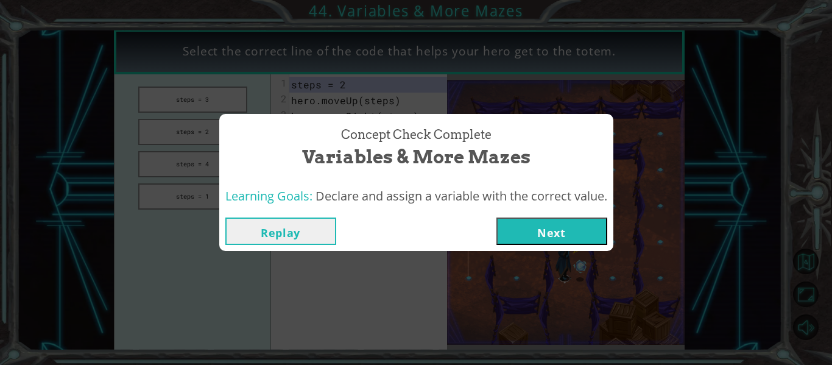
click at [558, 245] on div "Replay Next" at bounding box center [416, 231] width 394 height 40
click at [555, 244] on button "Next" at bounding box center [551, 230] width 111 height 27
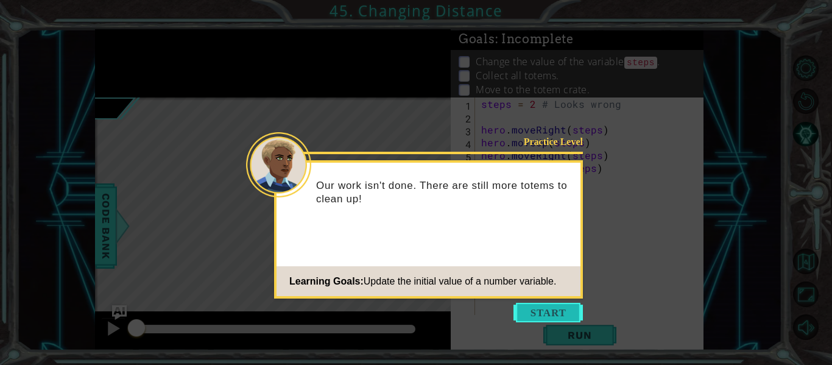
click at [537, 312] on button "Start" at bounding box center [547, 312] width 69 height 19
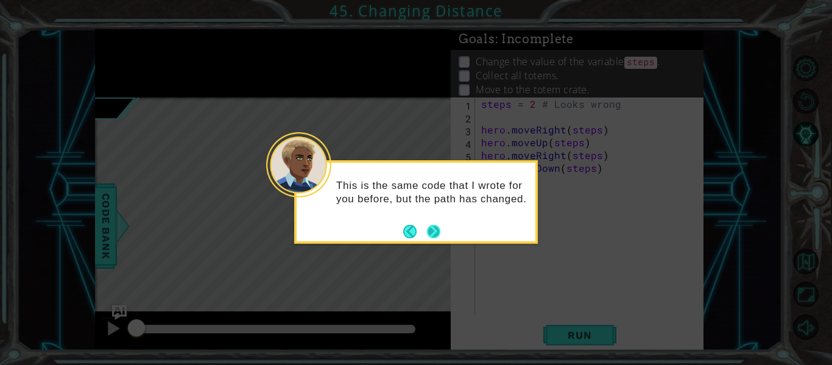
click at [438, 234] on button "Next" at bounding box center [433, 231] width 23 height 23
